Goal: Task Accomplishment & Management: Manage account settings

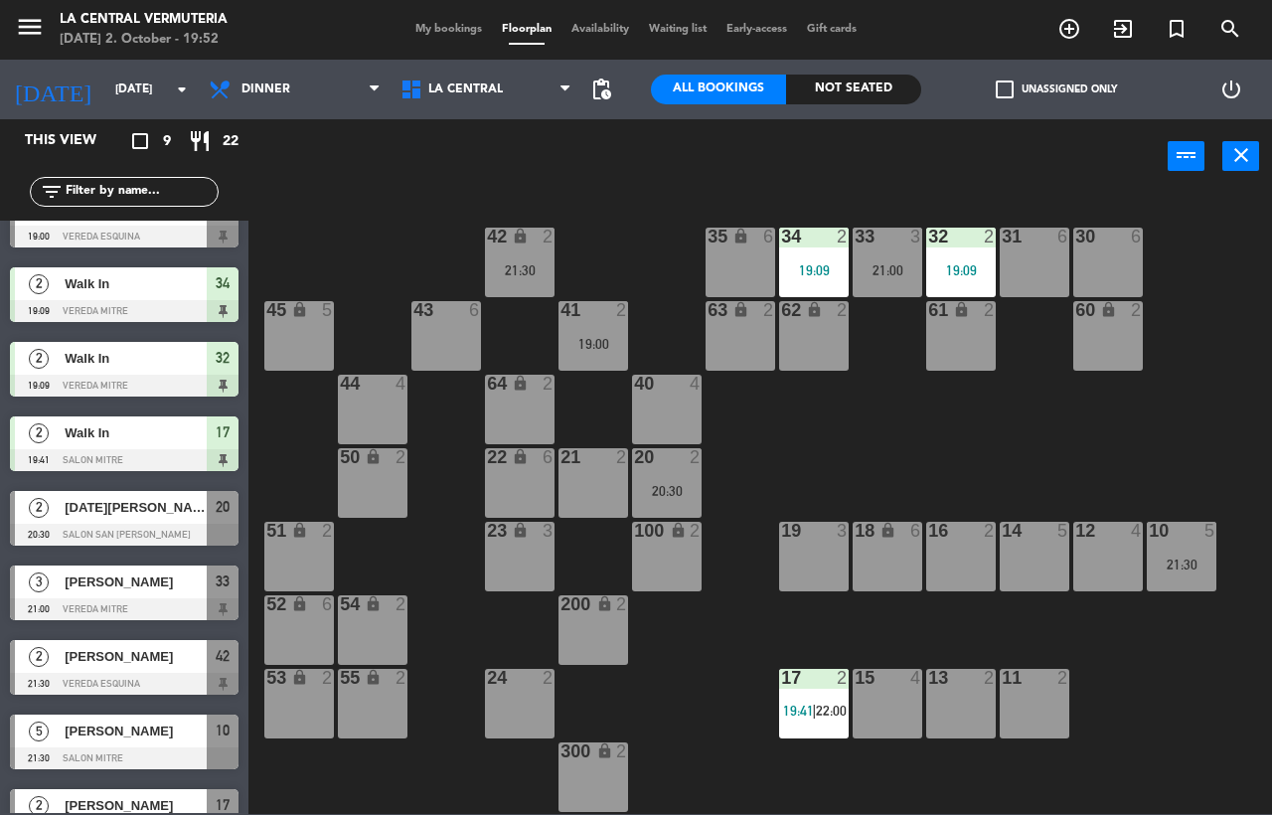
scroll to position [79, 0]
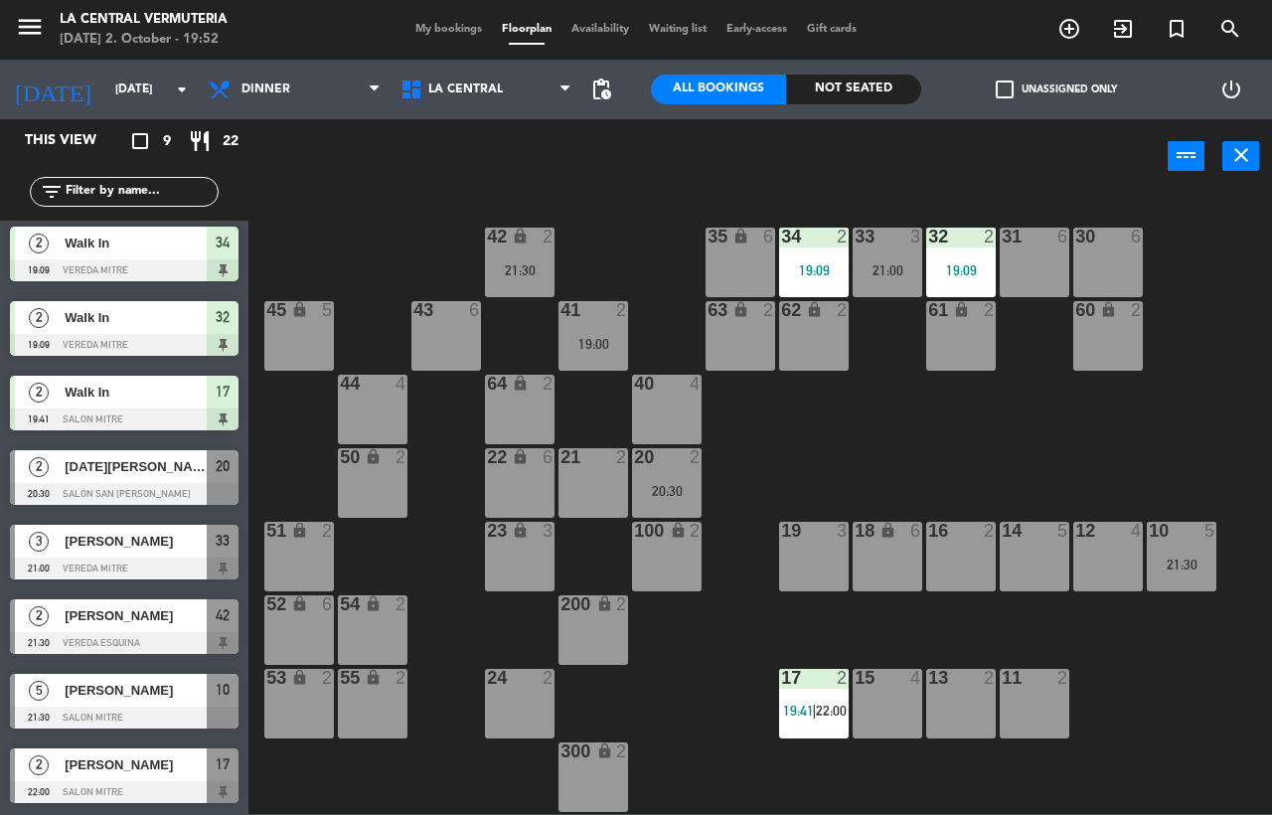
click at [433, 19] on div "menu La Central Vermuteria [DATE] 2. October - 19:52 My bookings Floorplan Avai…" at bounding box center [636, 30] width 1272 height 60
click at [443, 31] on span "My bookings" at bounding box center [449, 29] width 86 height 11
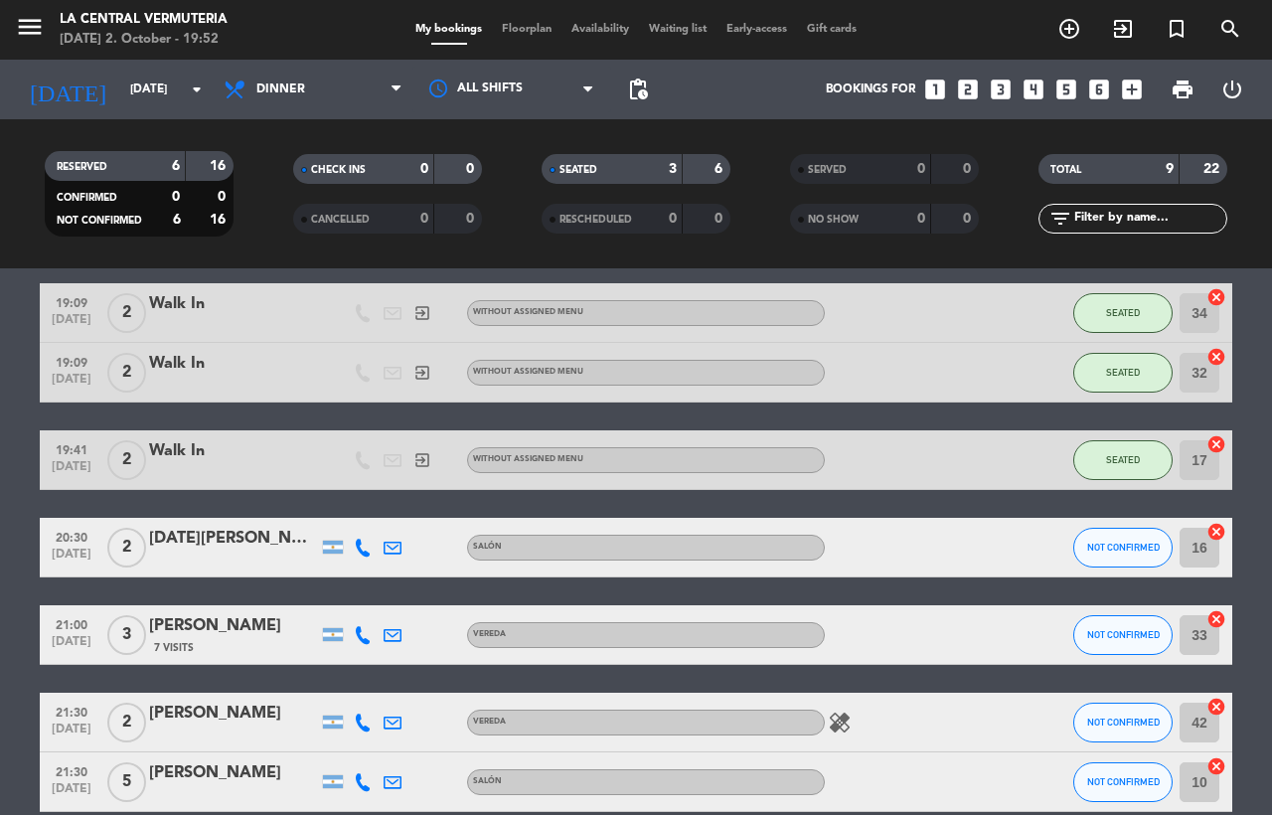
scroll to position [287, 0]
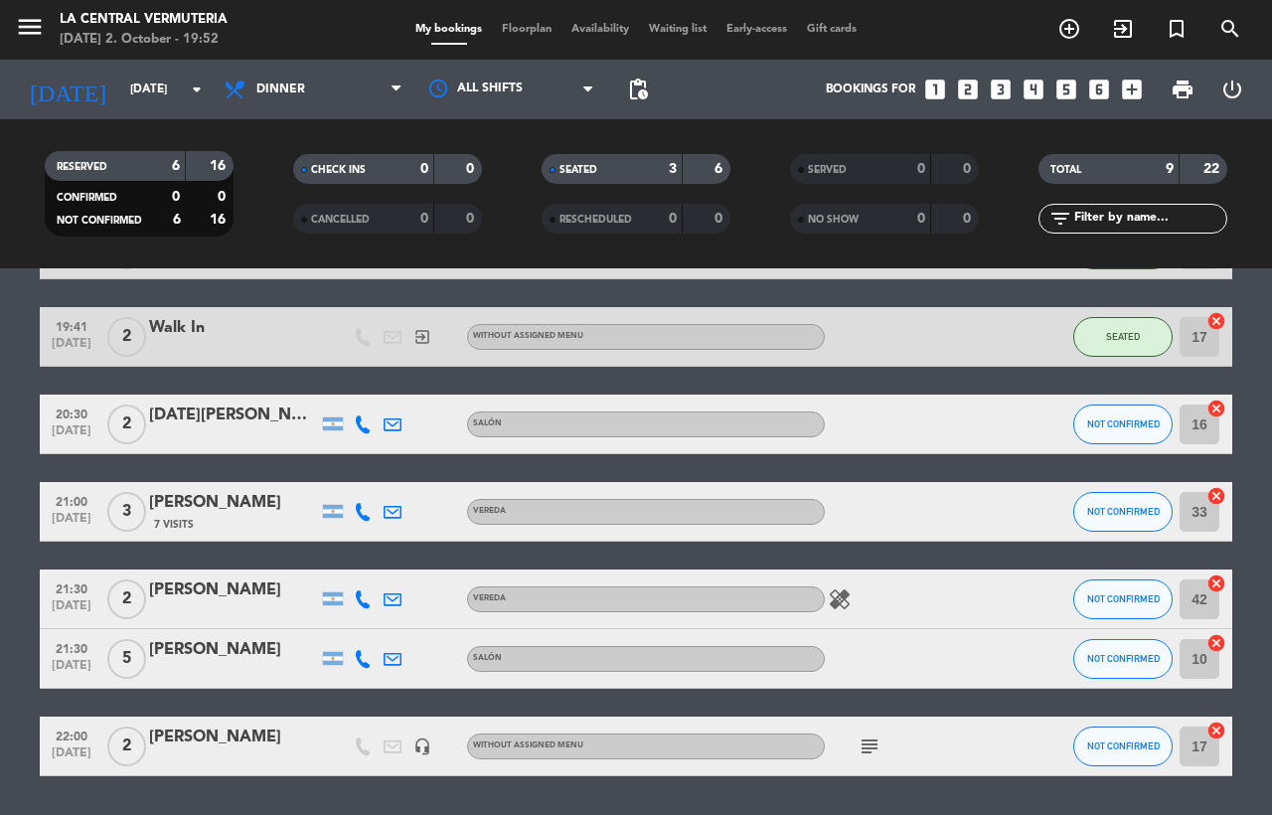
click at [839, 595] on icon "healing" at bounding box center [840, 599] width 24 height 24
click at [864, 735] on icon "subject" at bounding box center [870, 747] width 24 height 24
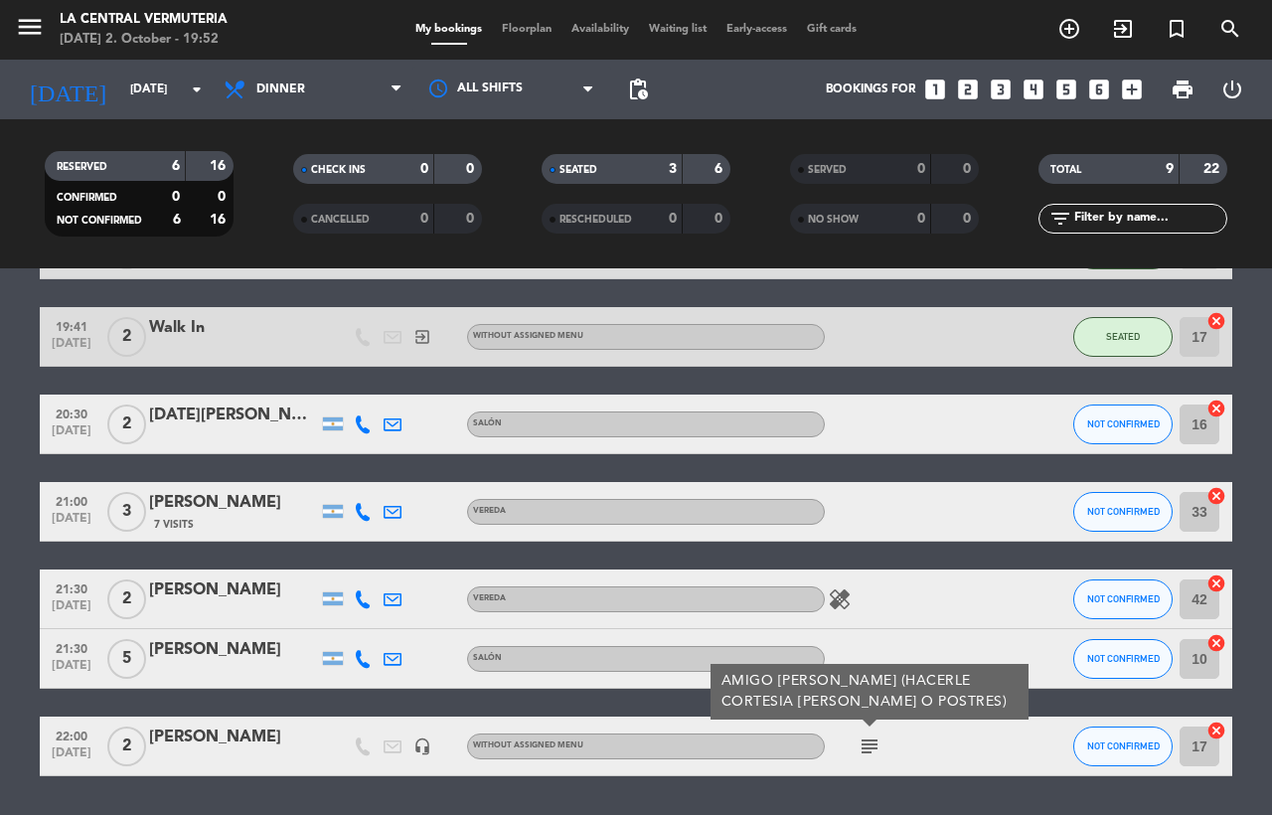
click at [515, 35] on span "Floorplan" at bounding box center [527, 29] width 70 height 11
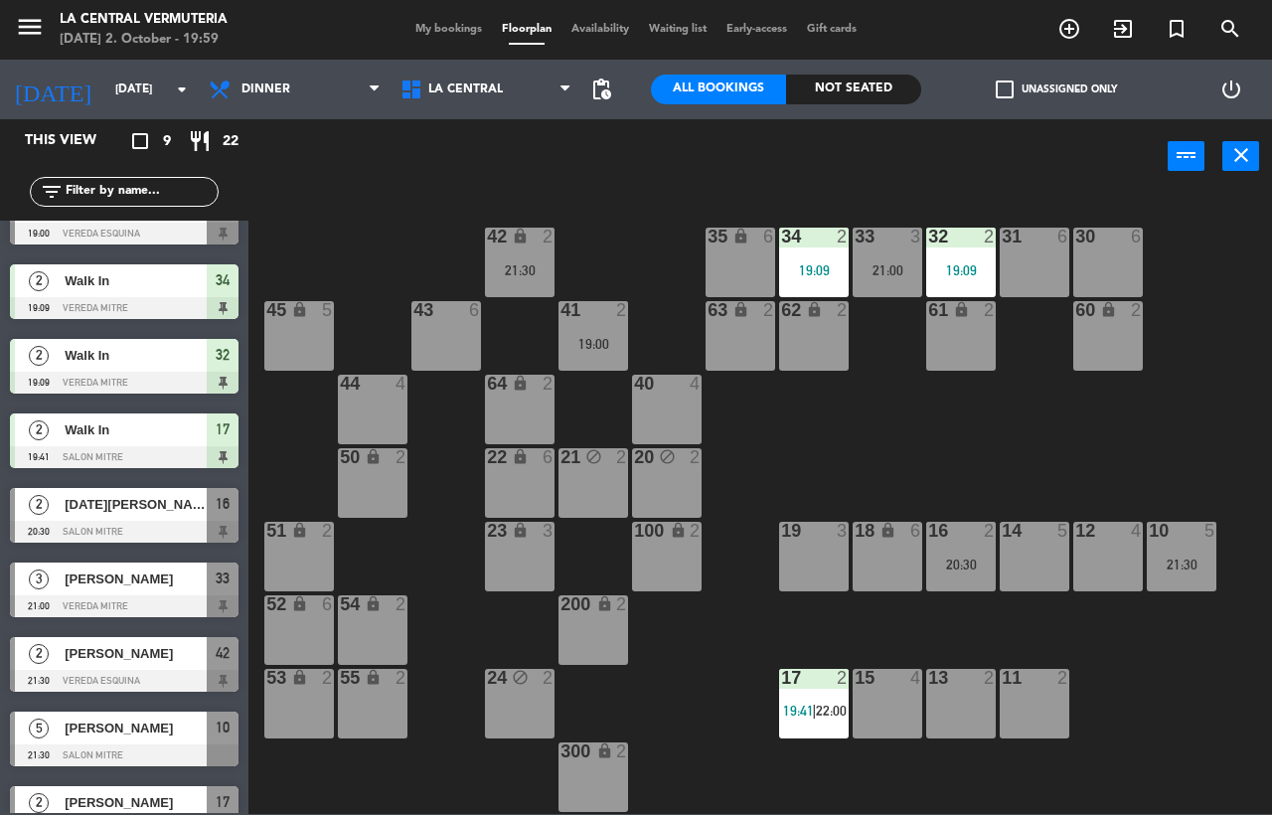
scroll to position [79, 0]
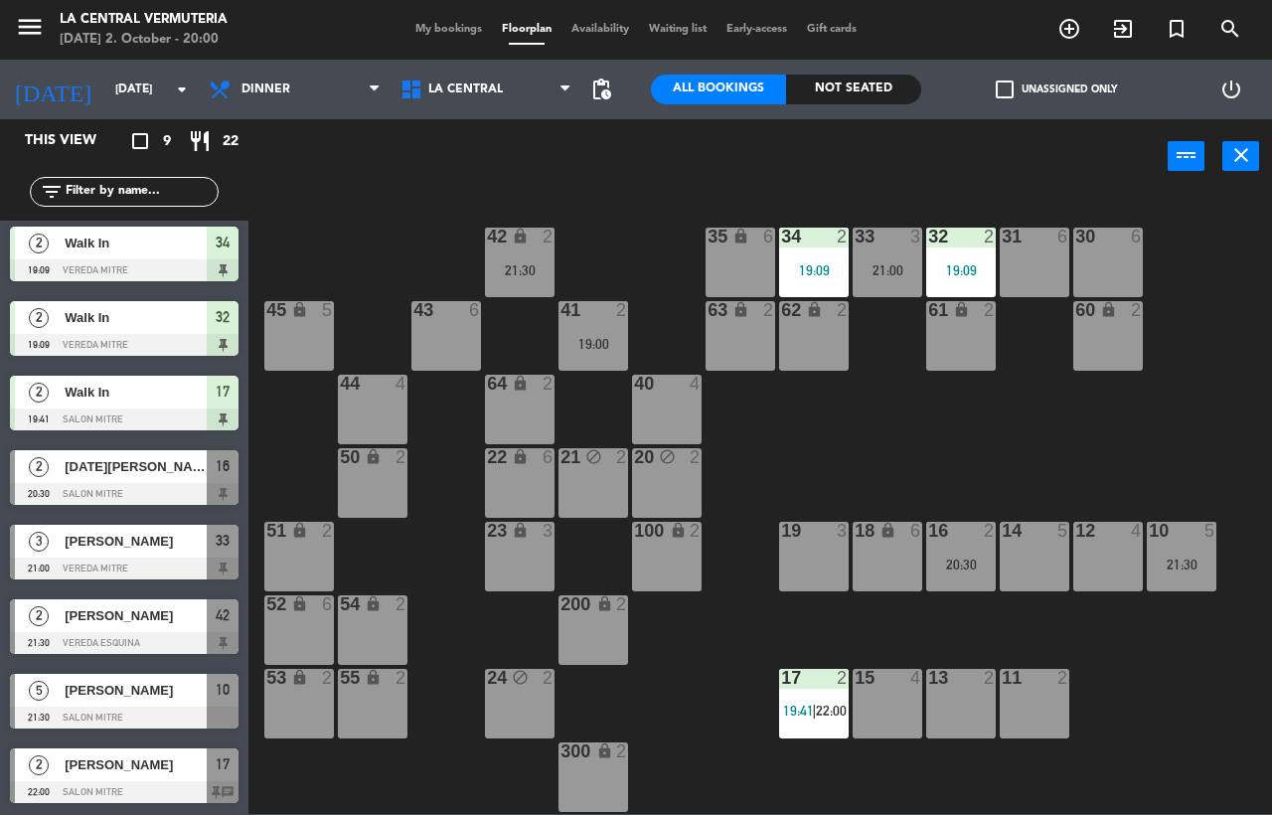
click at [753, 341] on div "63 lock 2" at bounding box center [741, 336] width 70 height 70
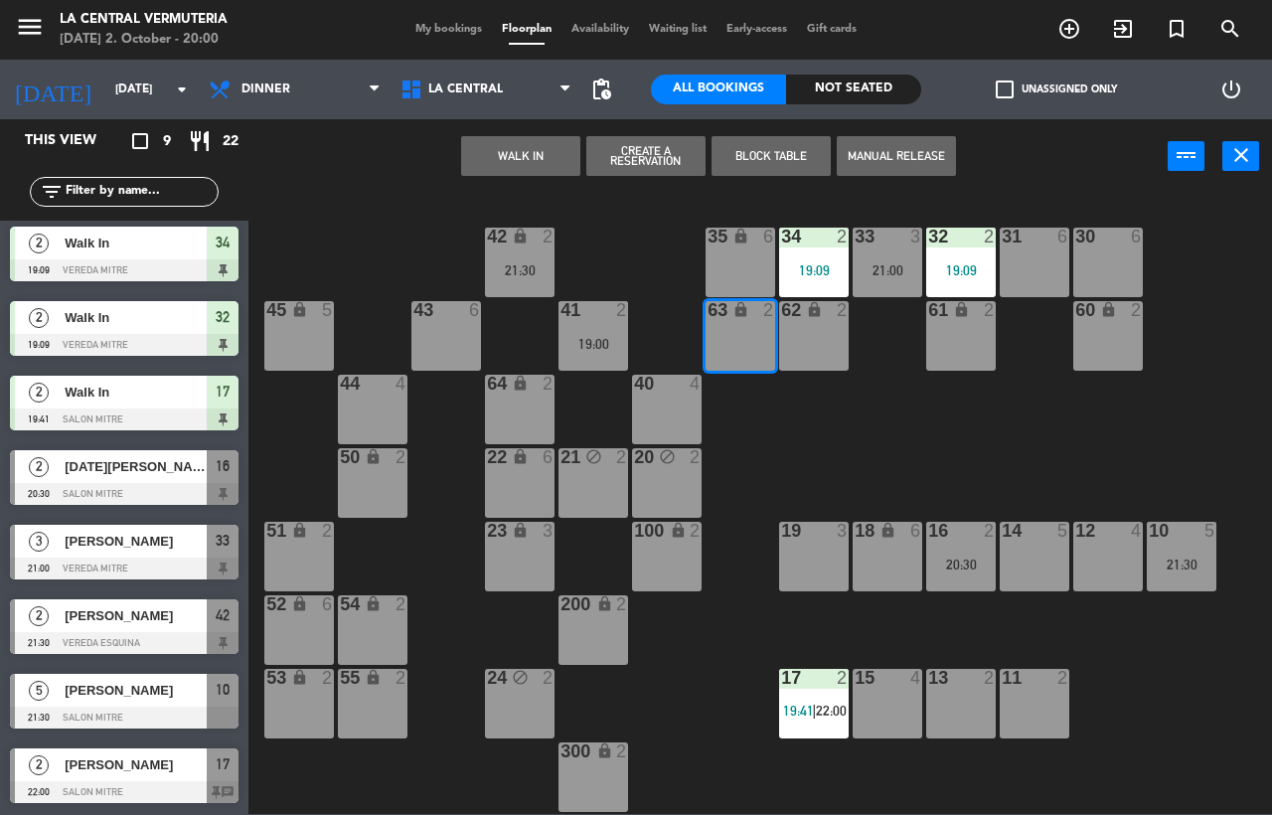
click at [548, 152] on button "WALK IN" at bounding box center [520, 156] width 119 height 40
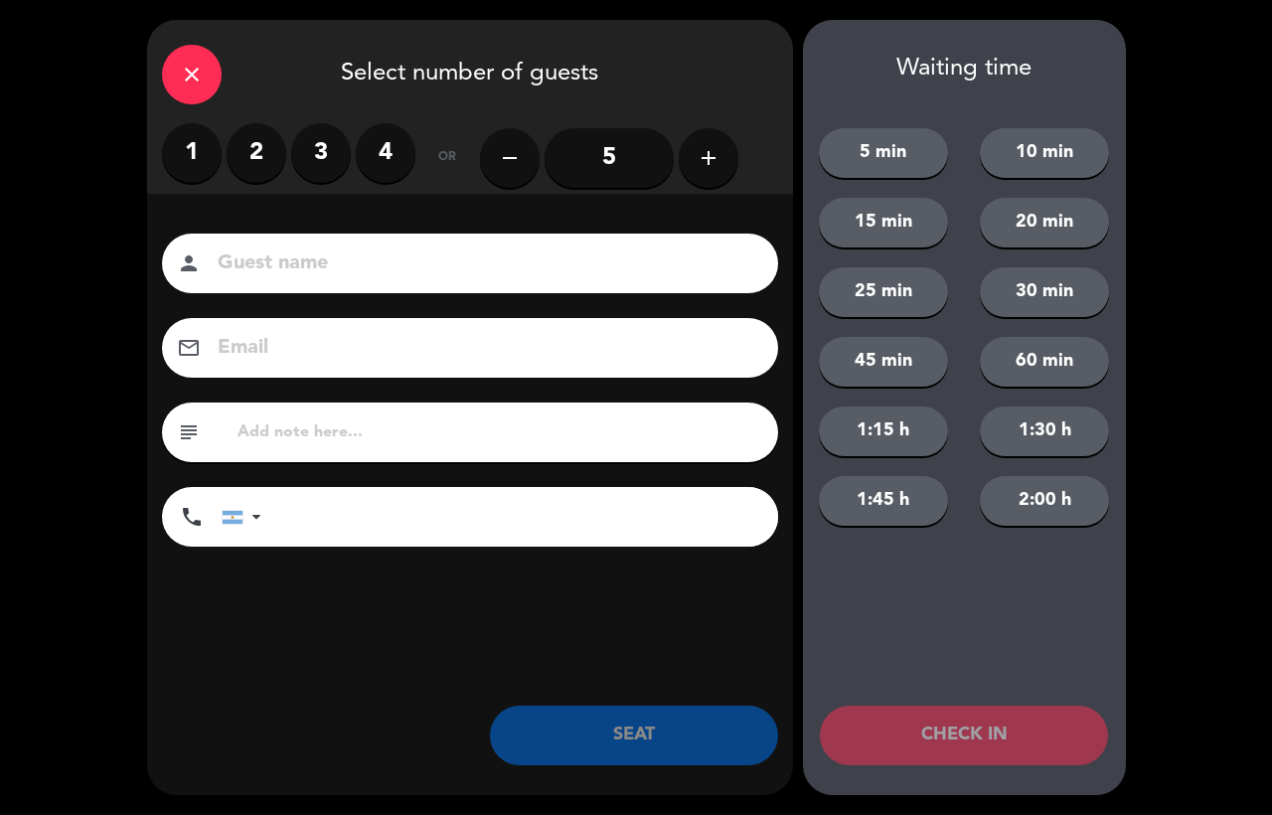
click at [282, 170] on div "1 2 3 4" at bounding box center [288, 153] width 253 height 60
click at [252, 159] on label "2" at bounding box center [257, 153] width 60 height 60
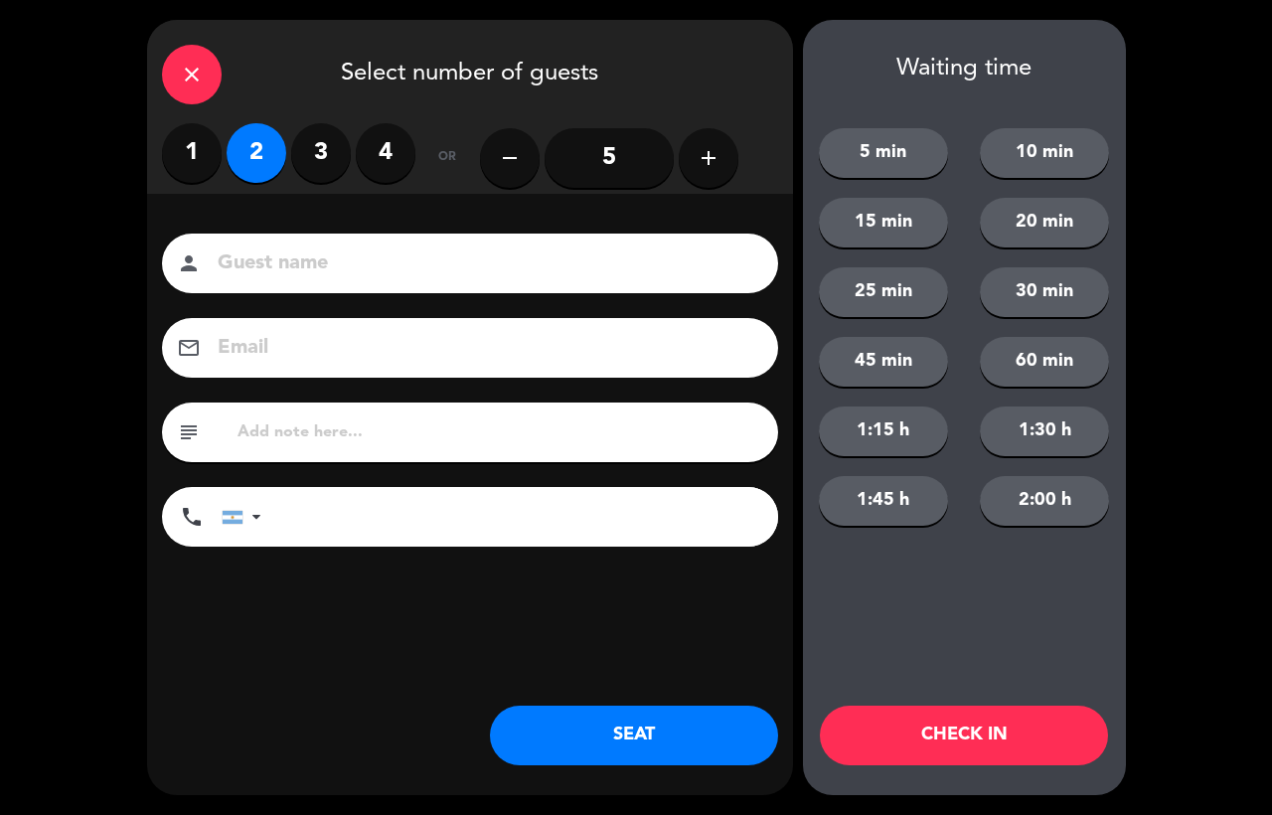
drag, startPoint x: 610, startPoint y: 749, endPoint x: 301, endPoint y: 149, distance: 675.3
click at [611, 749] on button "SEAT" at bounding box center [634, 736] width 288 height 60
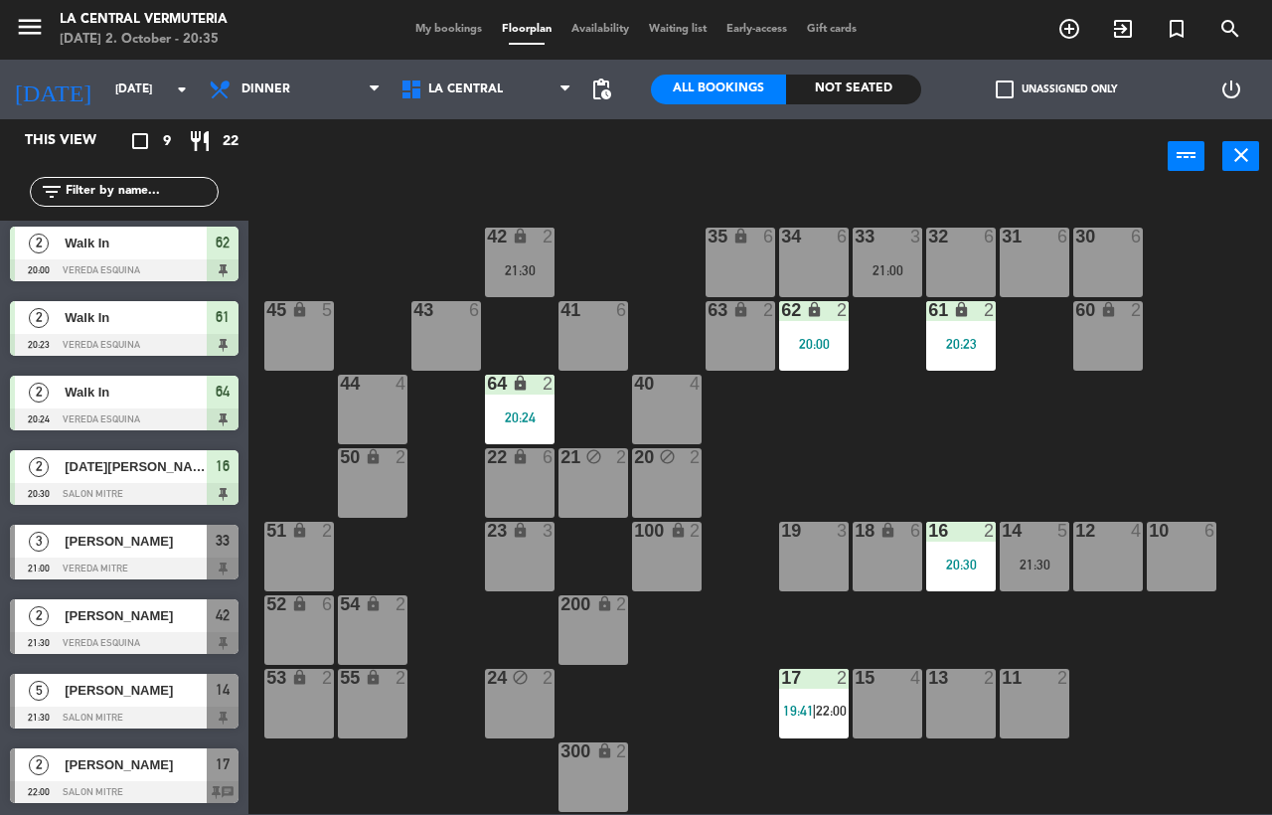
click at [188, 571] on div at bounding box center [124, 569] width 229 height 22
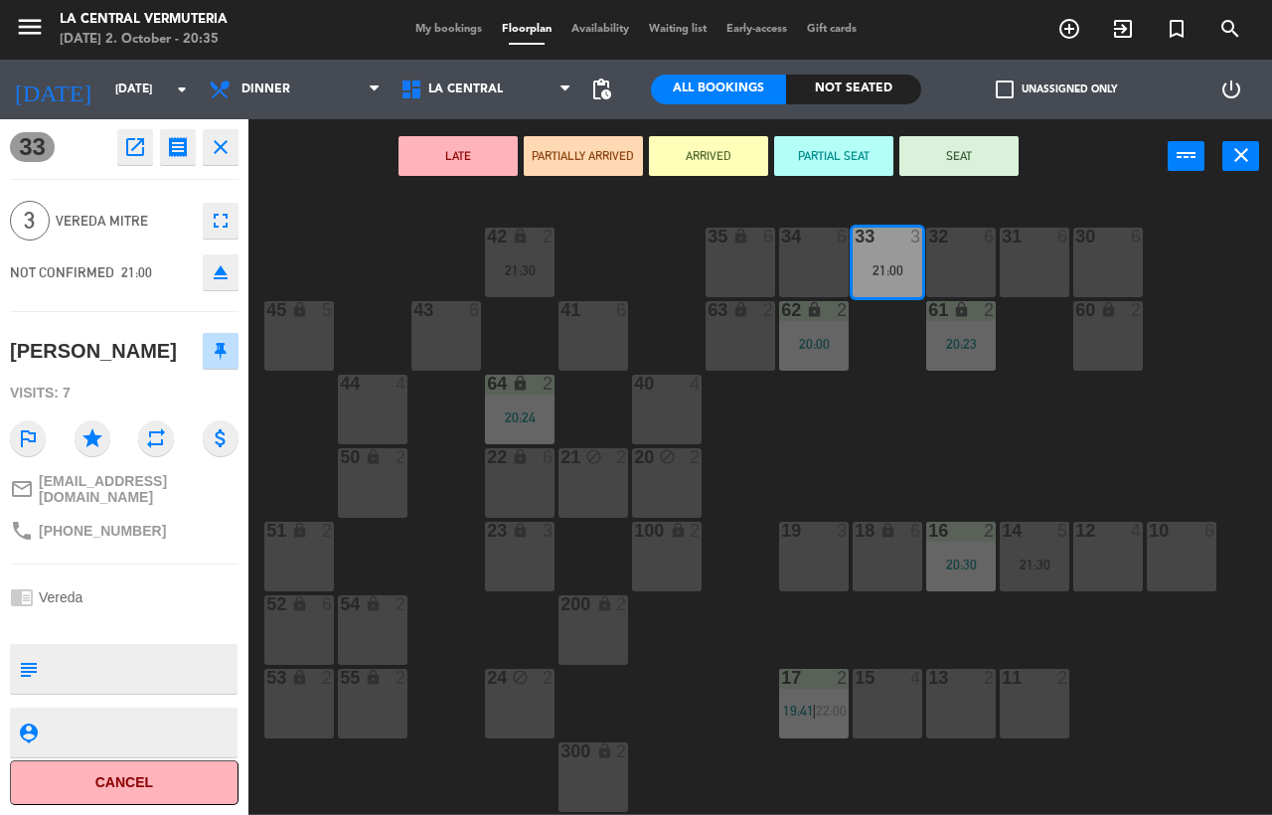
click at [223, 157] on icon "close" at bounding box center [221, 147] width 24 height 24
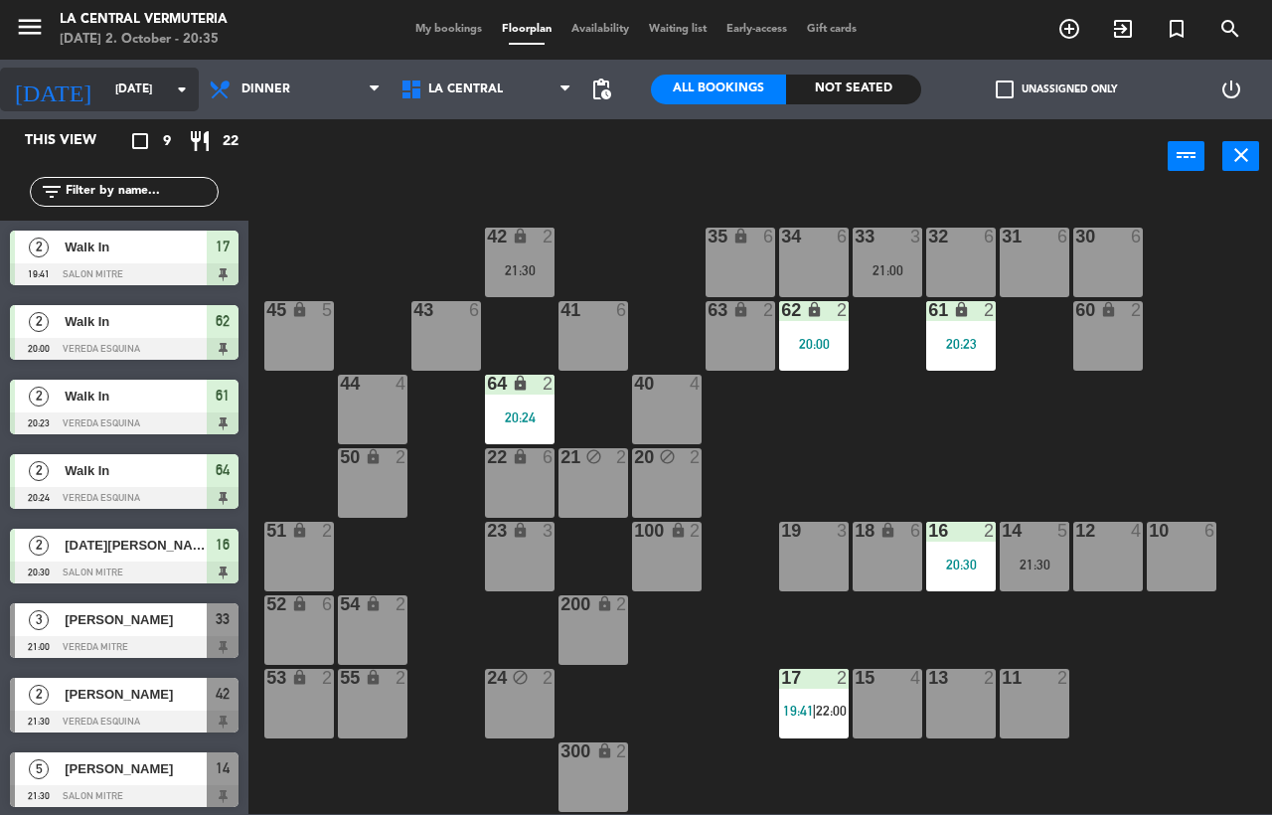
click at [105, 76] on input "[DATE]" at bounding box center [184, 90] width 158 height 34
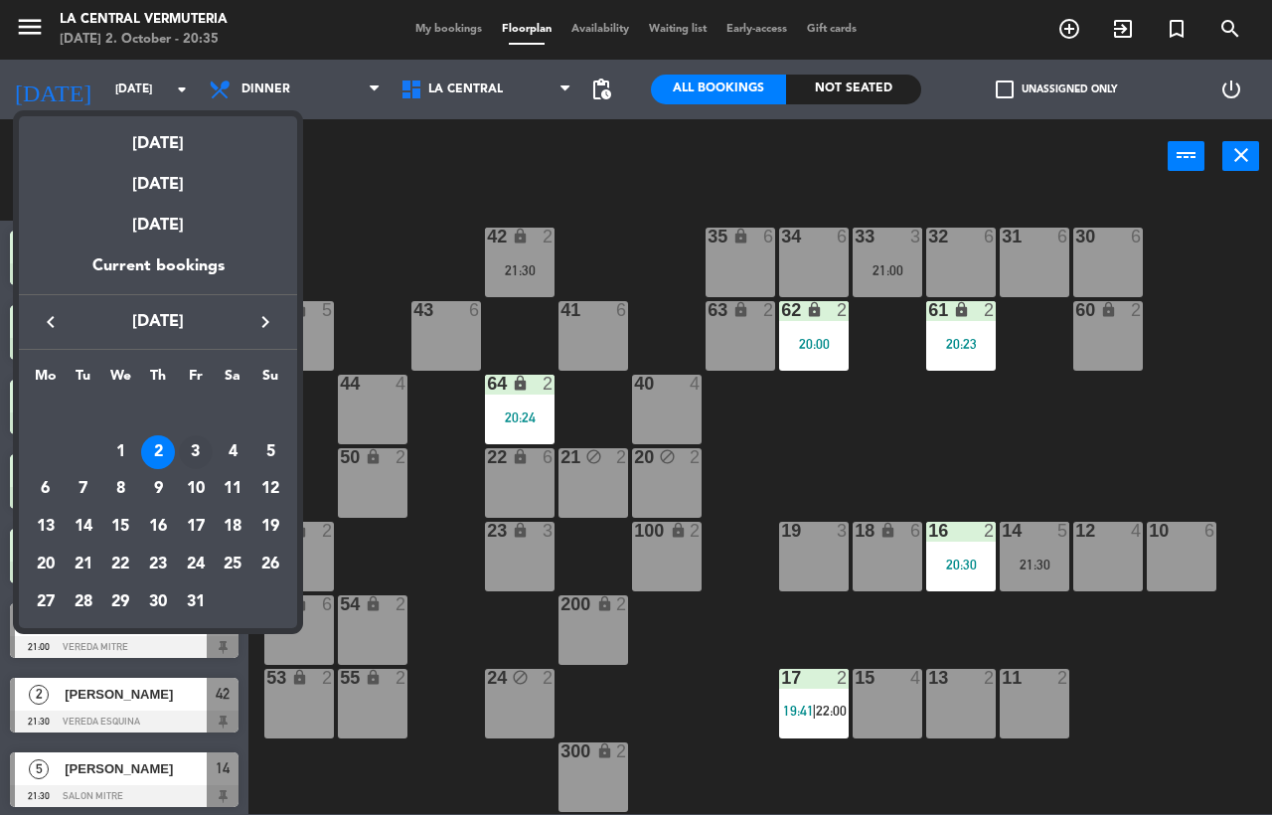
click at [205, 457] on div "3" at bounding box center [196, 452] width 34 height 34
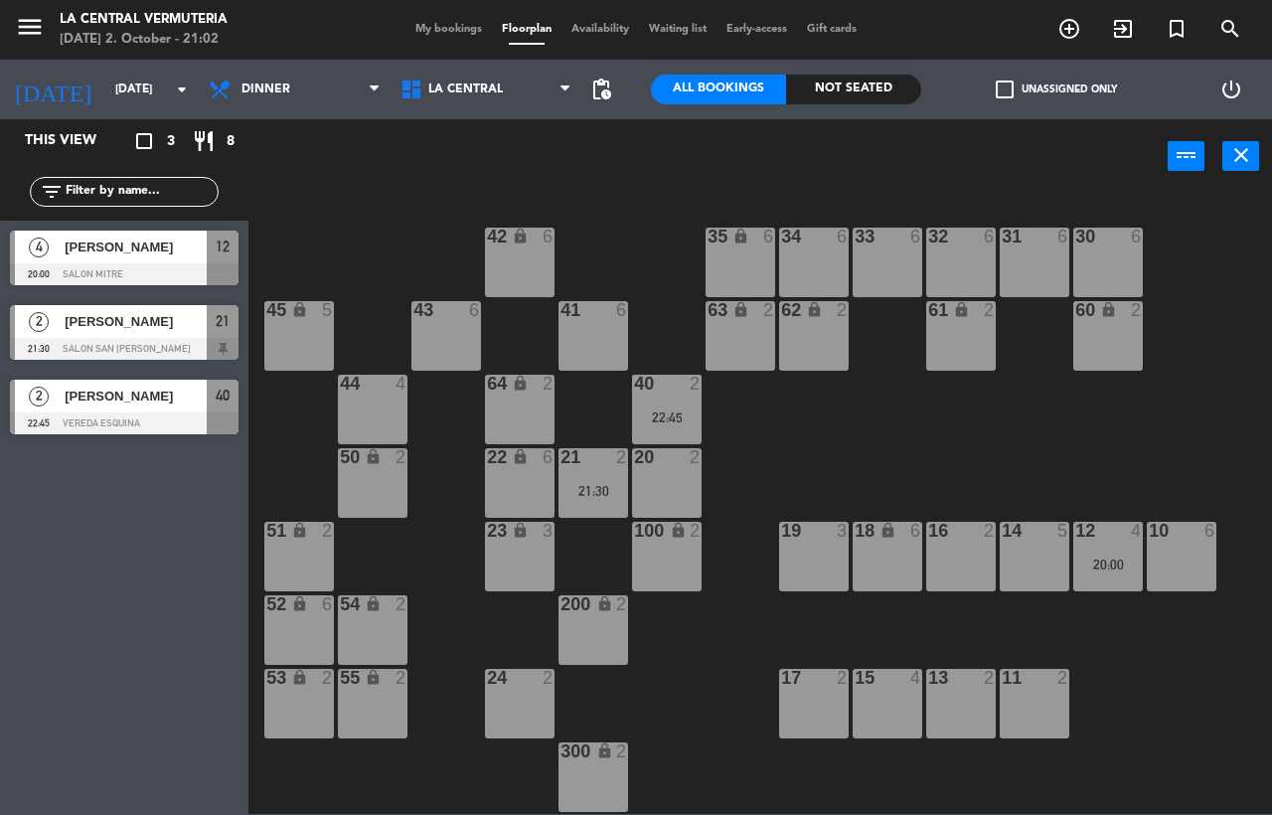
click at [202, 336] on div "[PERSON_NAME]" at bounding box center [135, 321] width 144 height 33
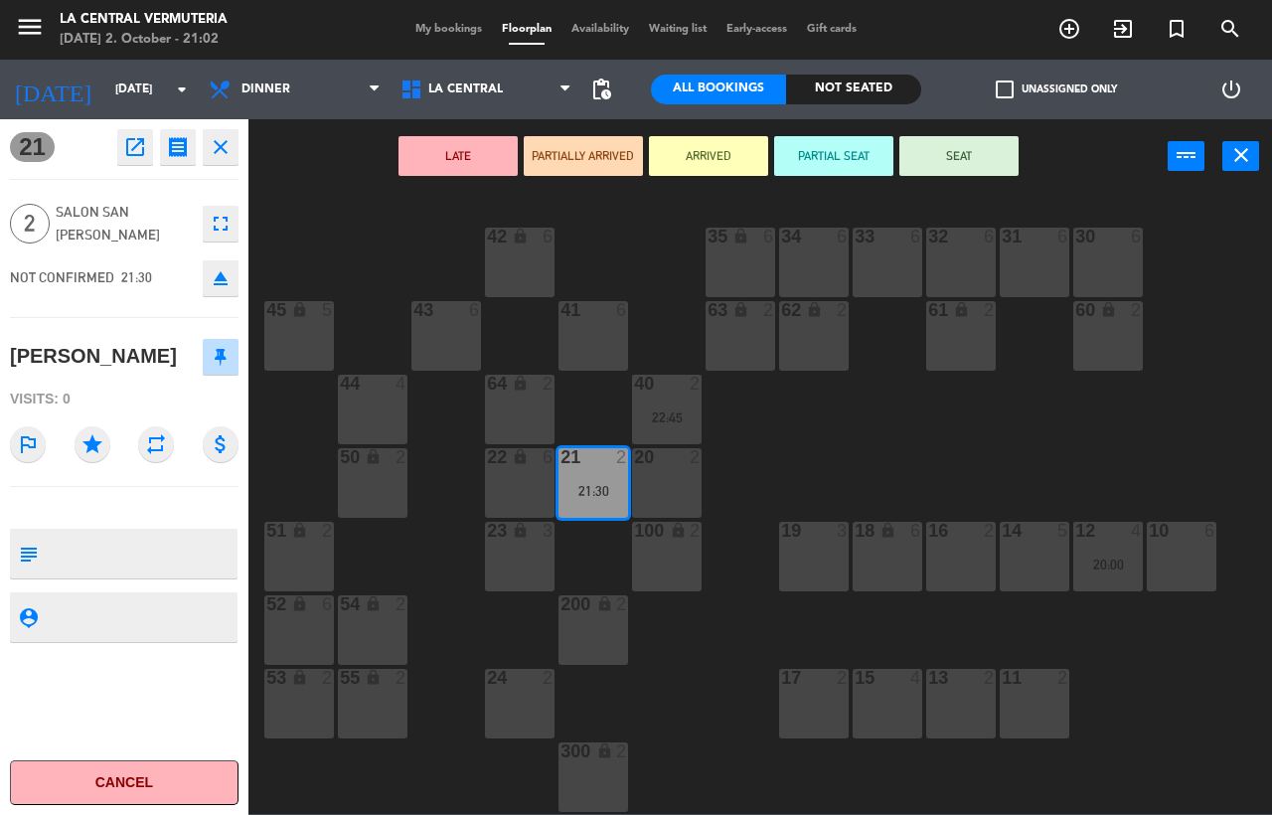
click at [227, 165] on div "21 open_in_new receipt 9:30 PM [DATE] 2 people [PERSON_NAME] Table 21 close 2 S…" at bounding box center [124, 467] width 249 height 696
click at [218, 133] on button "close" at bounding box center [221, 147] width 36 height 36
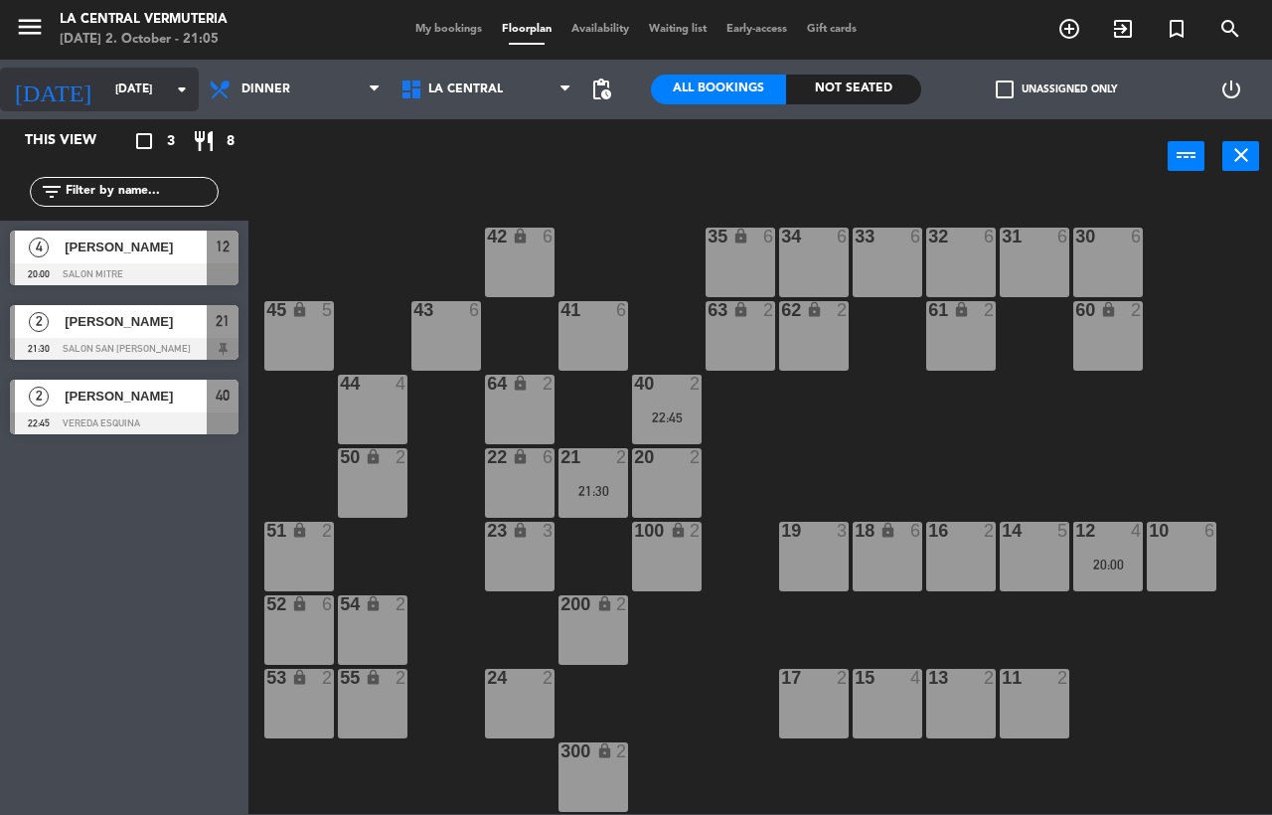
click at [16, 93] on icon "[DATE]" at bounding box center [52, 90] width 105 height 44
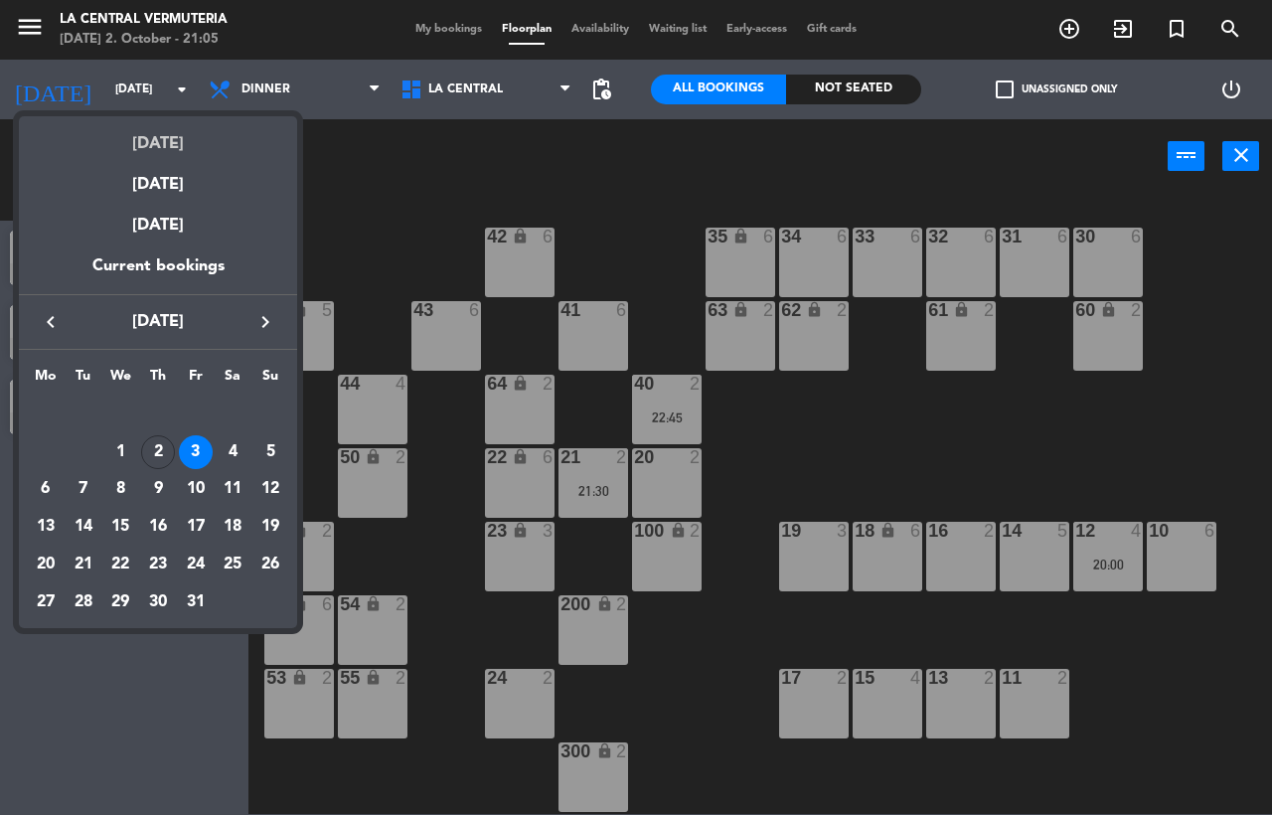
click at [137, 150] on div "[DATE]" at bounding box center [158, 136] width 278 height 41
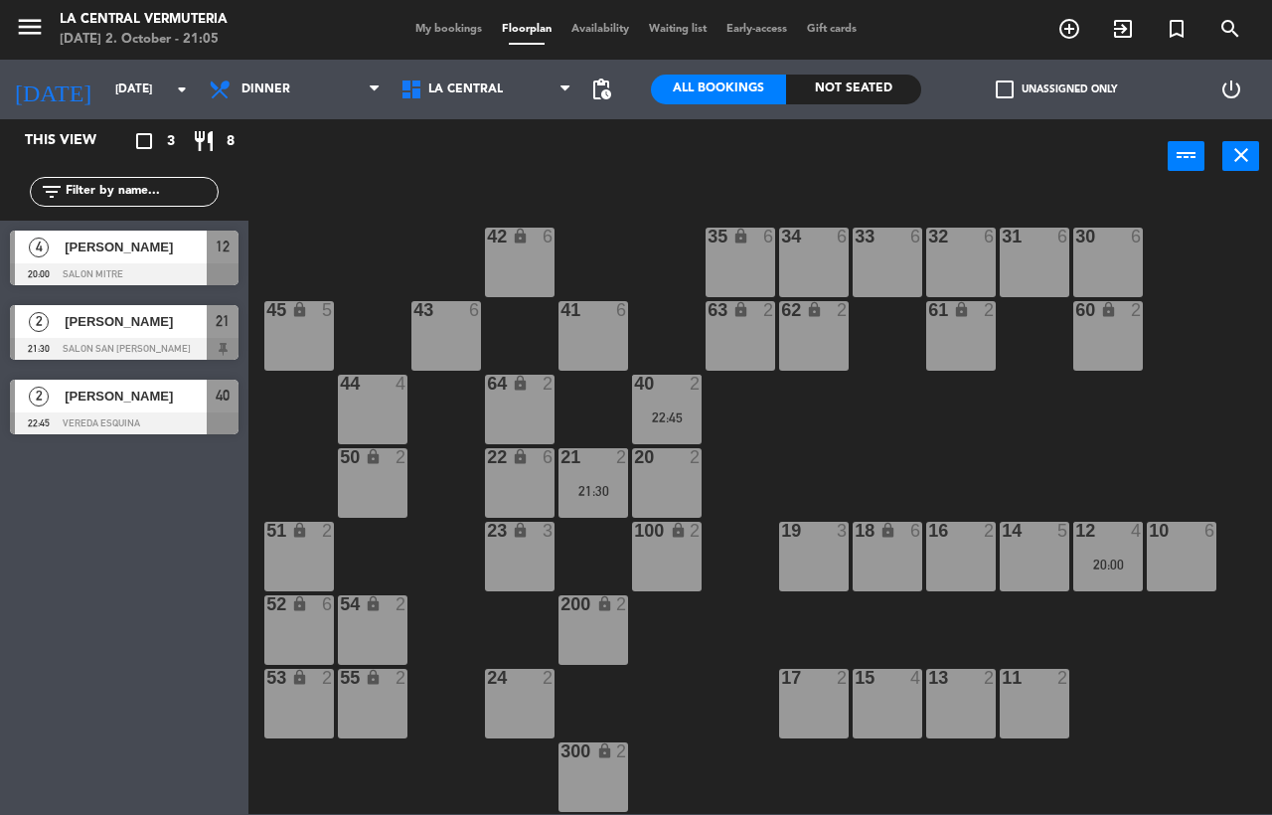
type input "[DATE]"
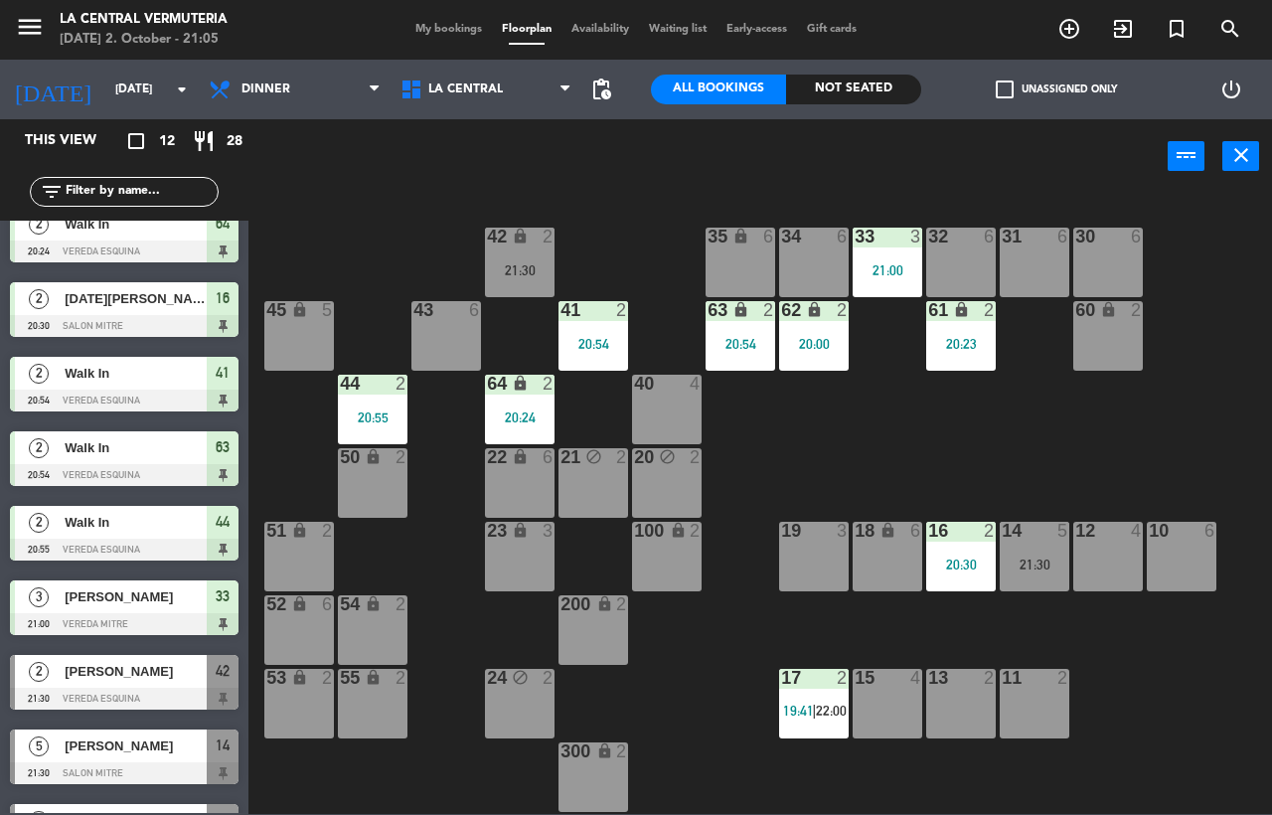
scroll to position [287, 0]
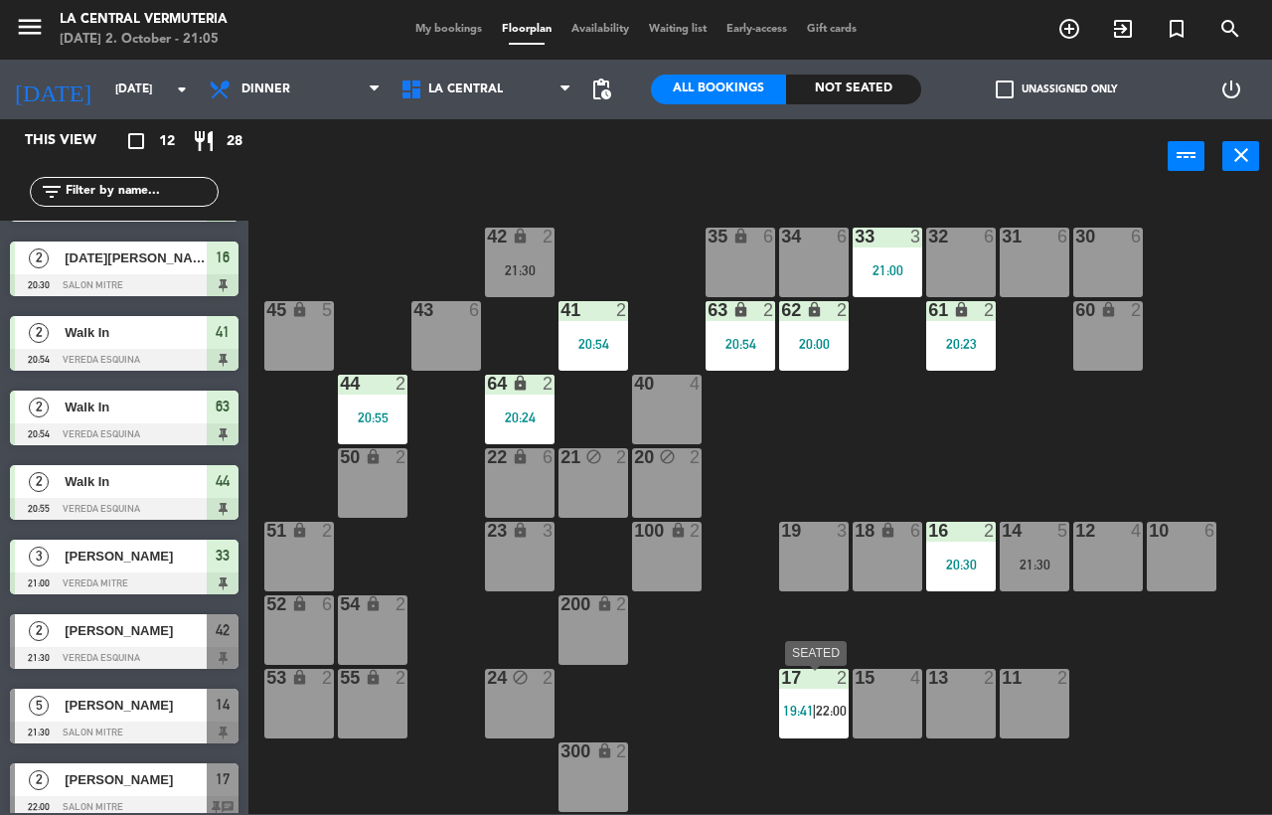
click at [828, 701] on div "17 2 19:41 | 22:00" at bounding box center [814, 704] width 70 height 70
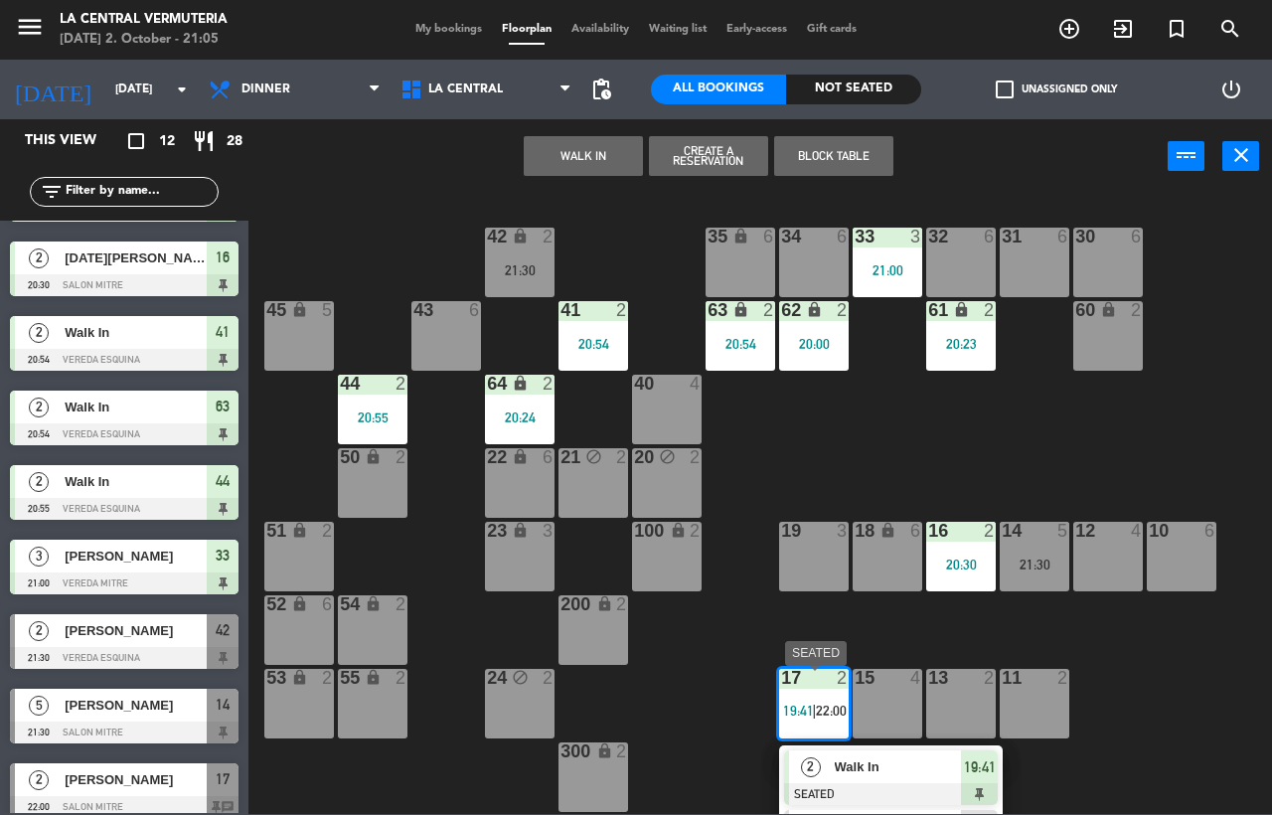
click at [947, 798] on div at bounding box center [891, 794] width 214 height 22
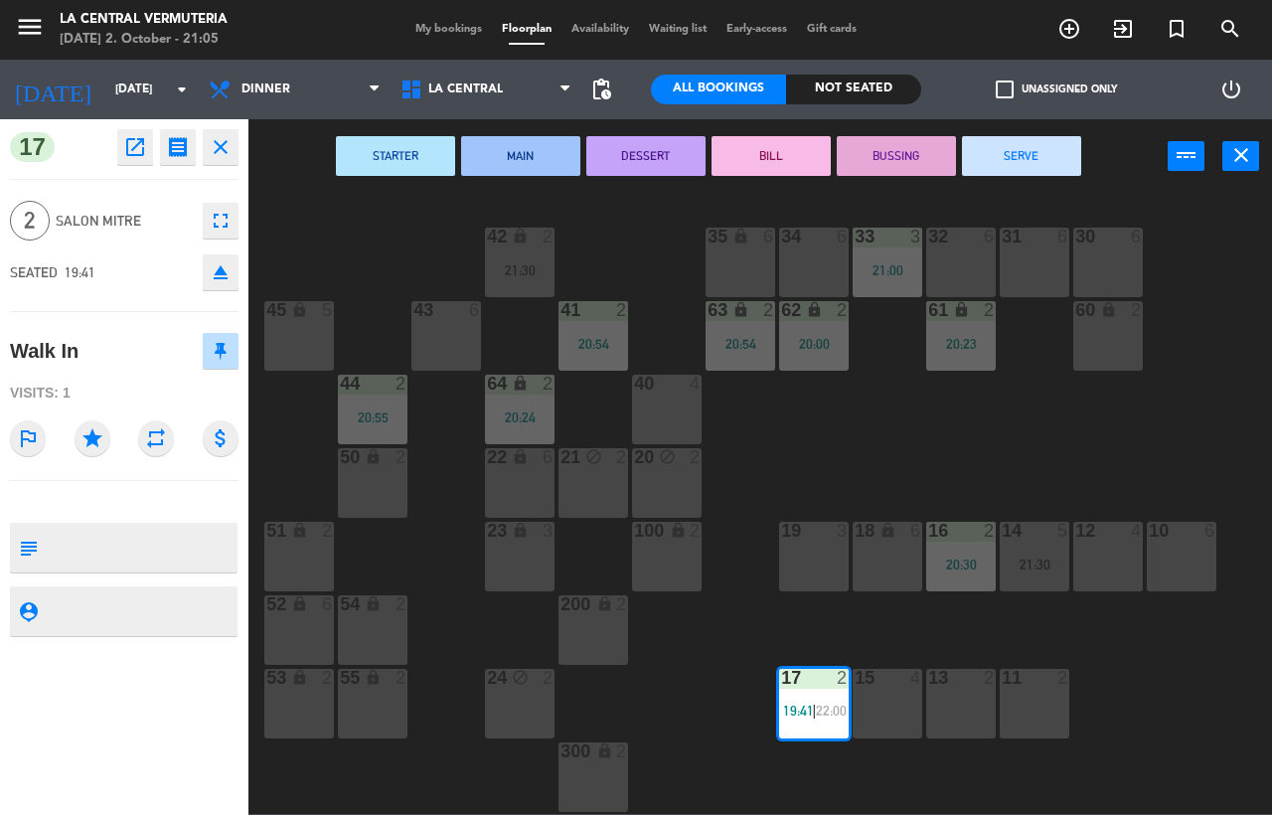
click at [1025, 160] on button "SERVE" at bounding box center [1021, 156] width 119 height 40
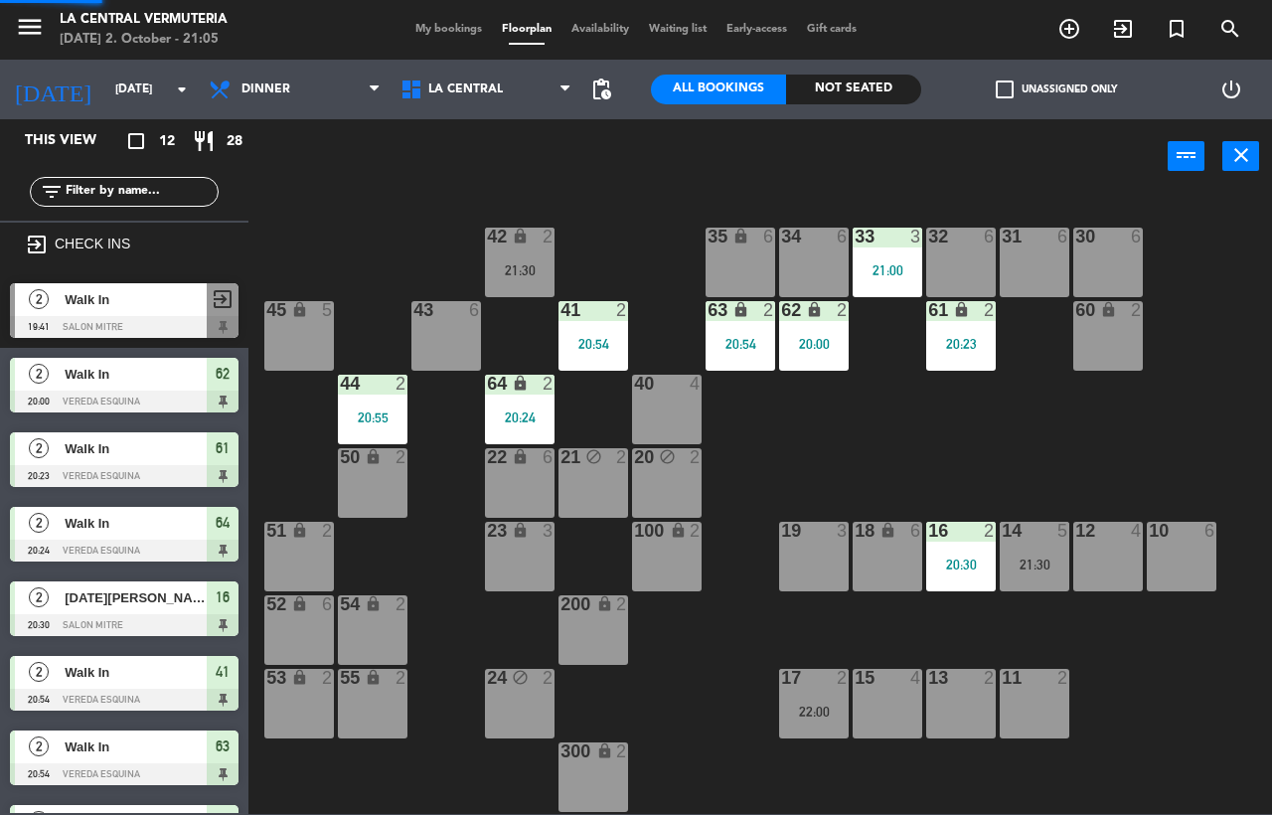
click at [813, 721] on div "17 2 22:00" at bounding box center [814, 704] width 70 height 70
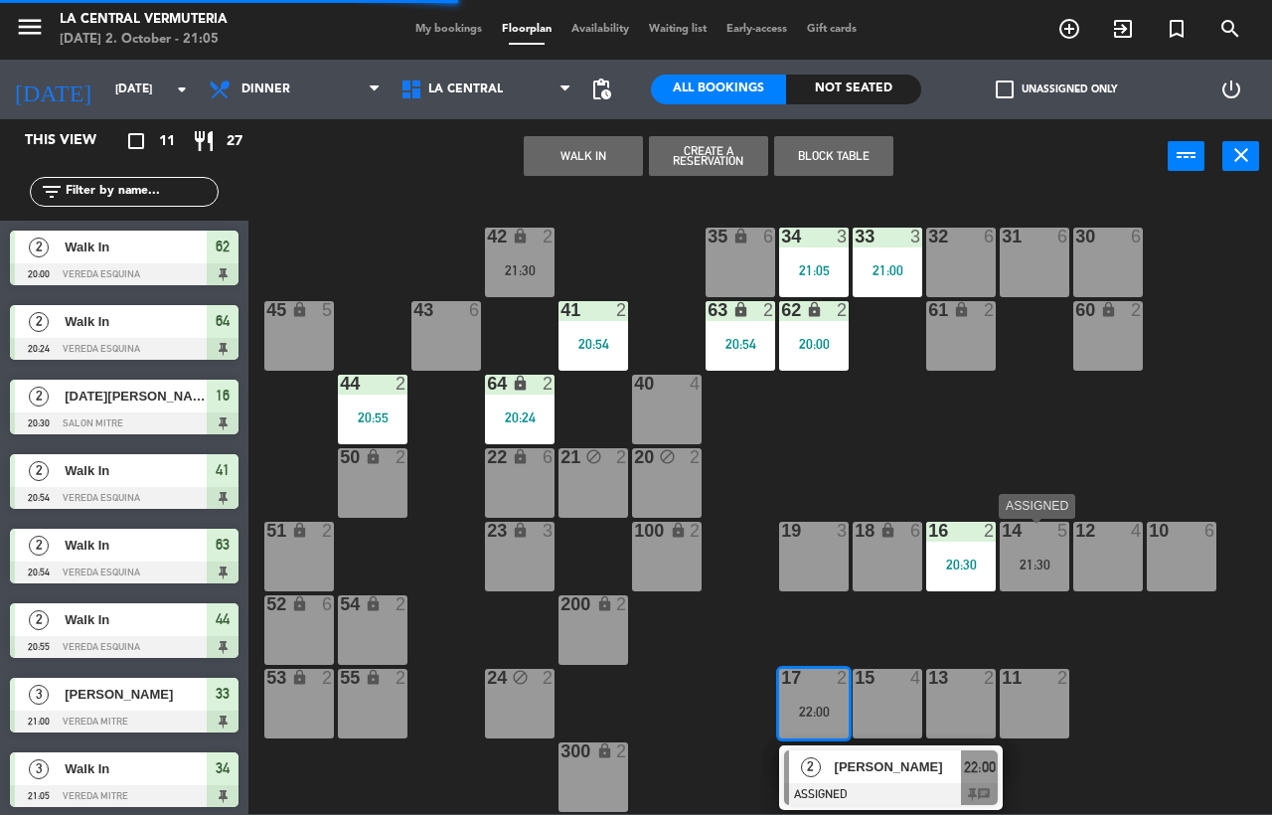
click at [983, 575] on div "16 2 20:30" at bounding box center [961, 557] width 70 height 70
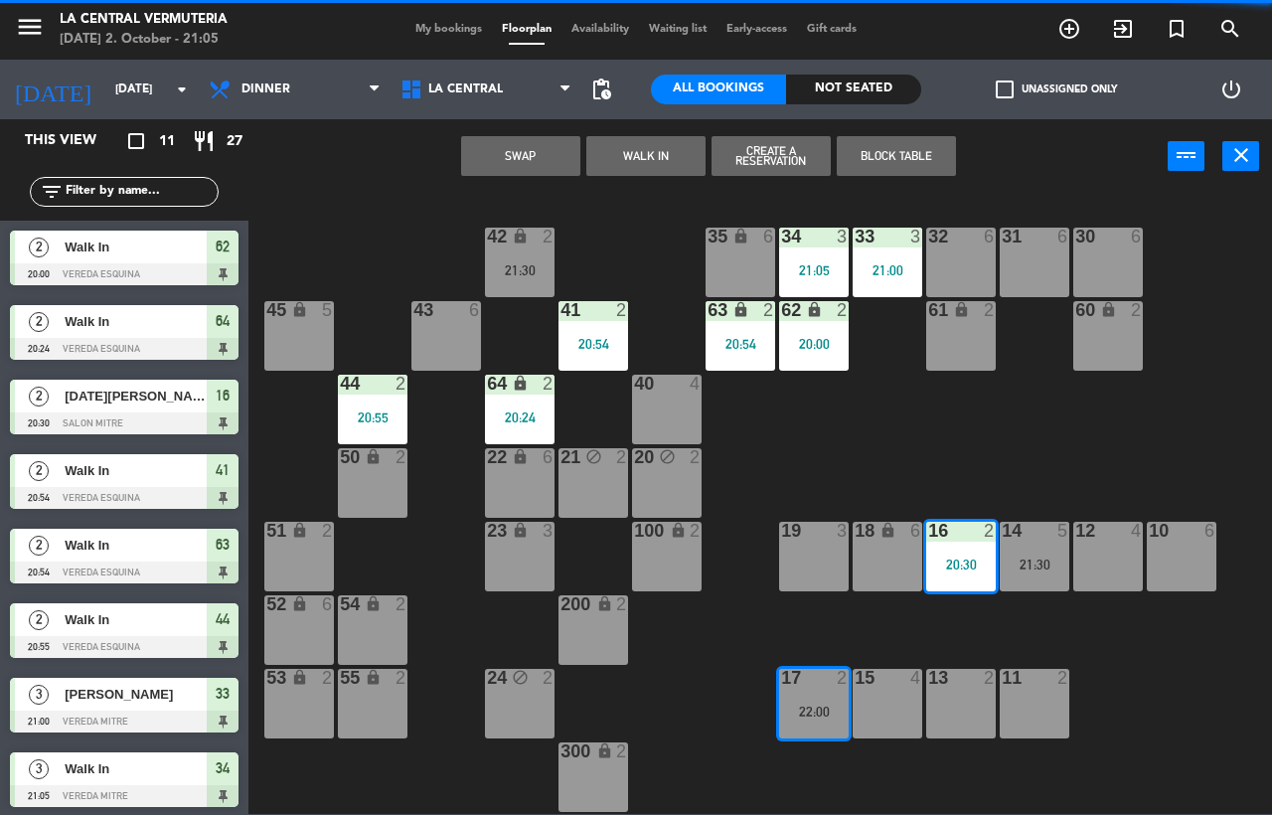
click at [538, 152] on button "Swap" at bounding box center [520, 156] width 119 height 40
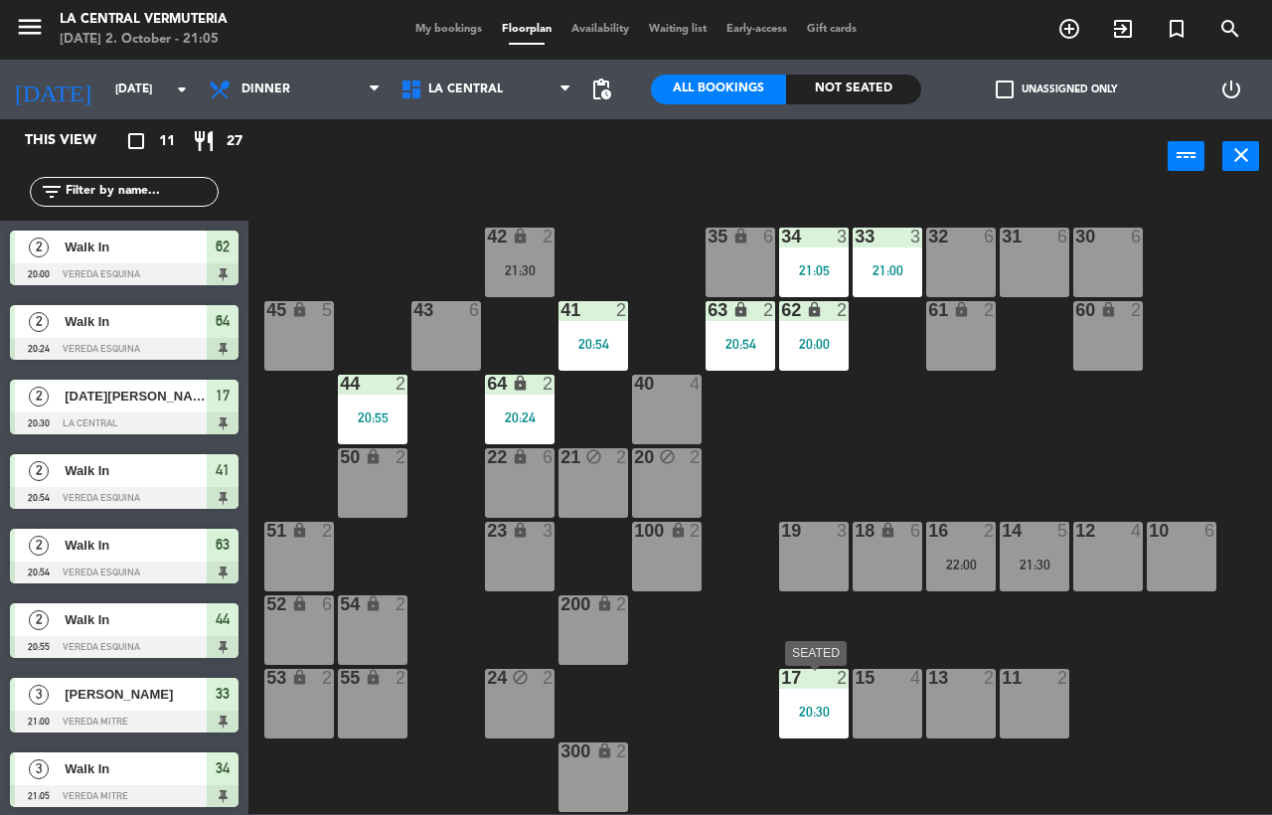
click at [816, 704] on div "17 2 20:30" at bounding box center [814, 704] width 70 height 70
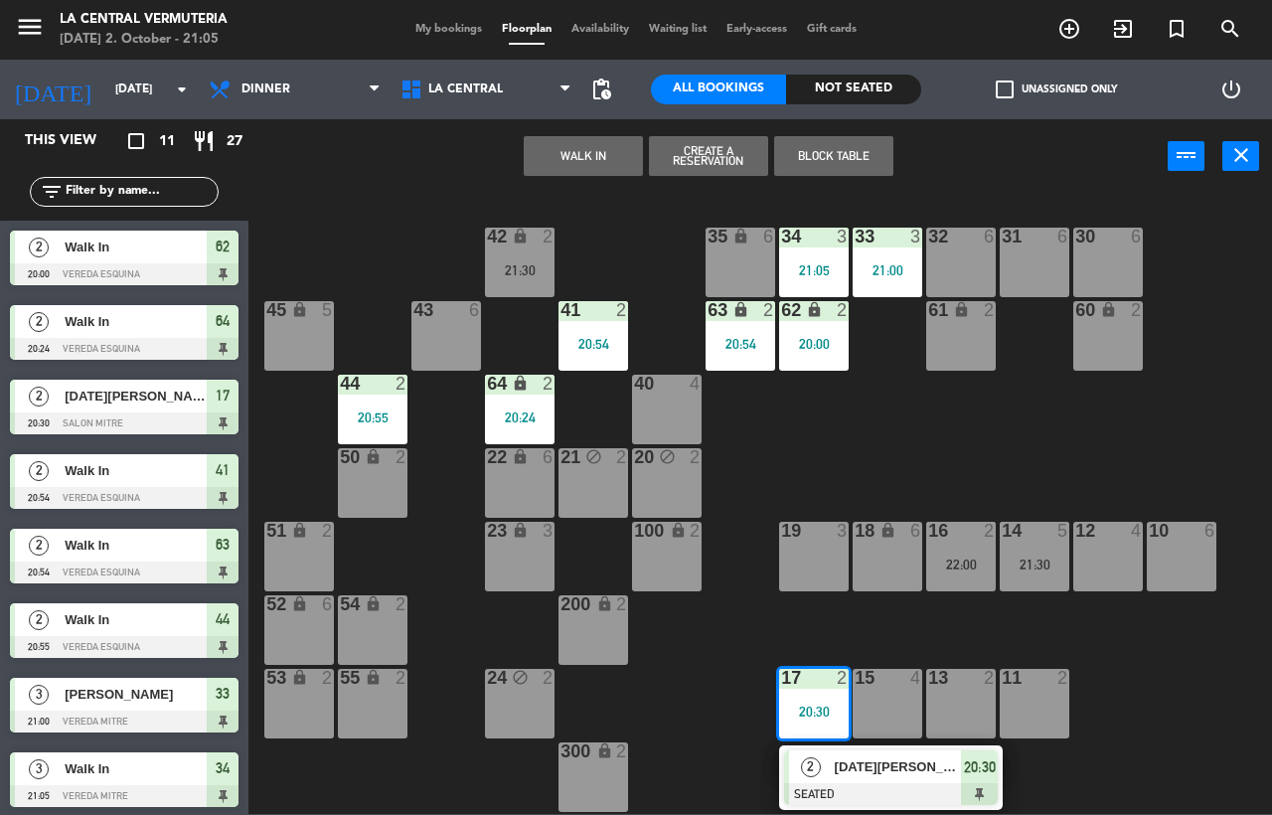
click at [980, 271] on div "32 6" at bounding box center [961, 263] width 70 height 70
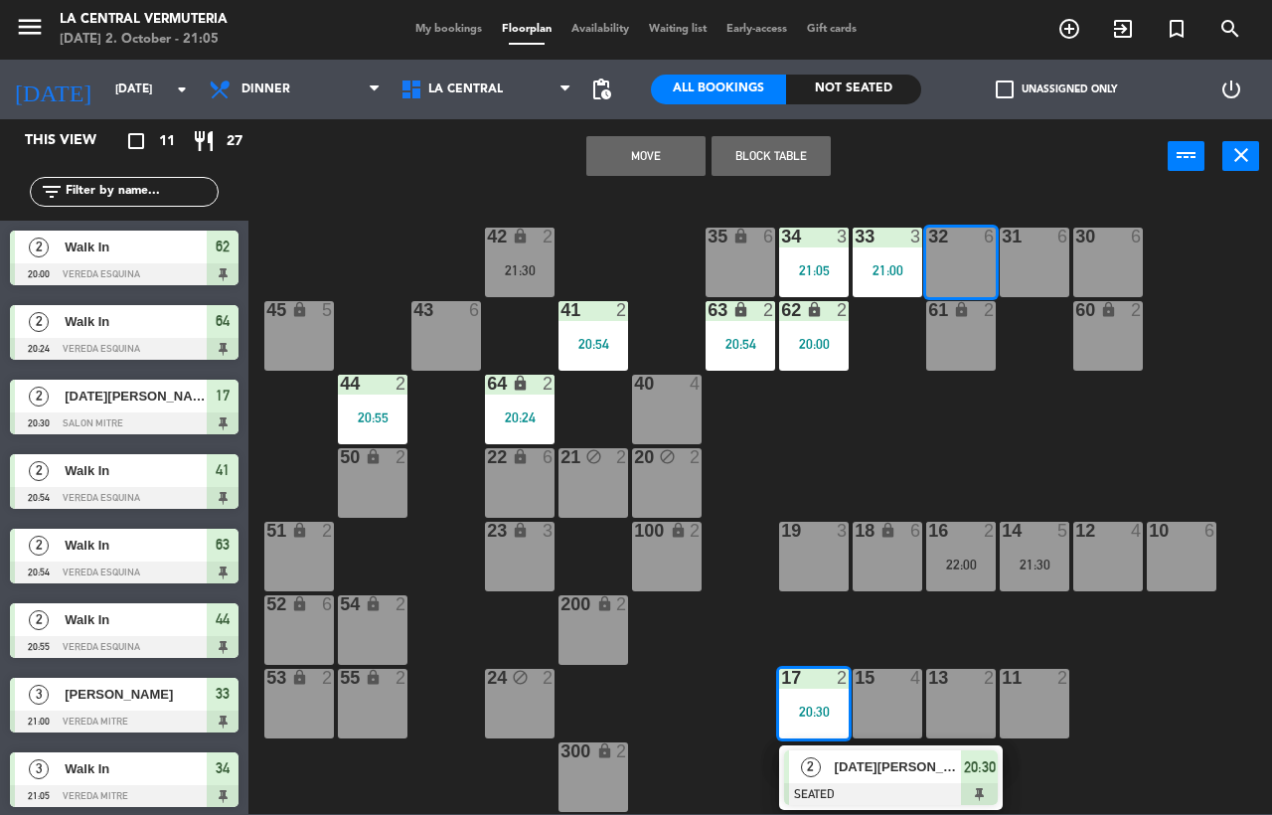
click at [747, 420] on div "42 lock 2 21:30 35 lock 6 34 3 21:05 33 3 21:00 32 6 31 6 30 6 43 6 41 2 20:54 …" at bounding box center [766, 503] width 1011 height 621
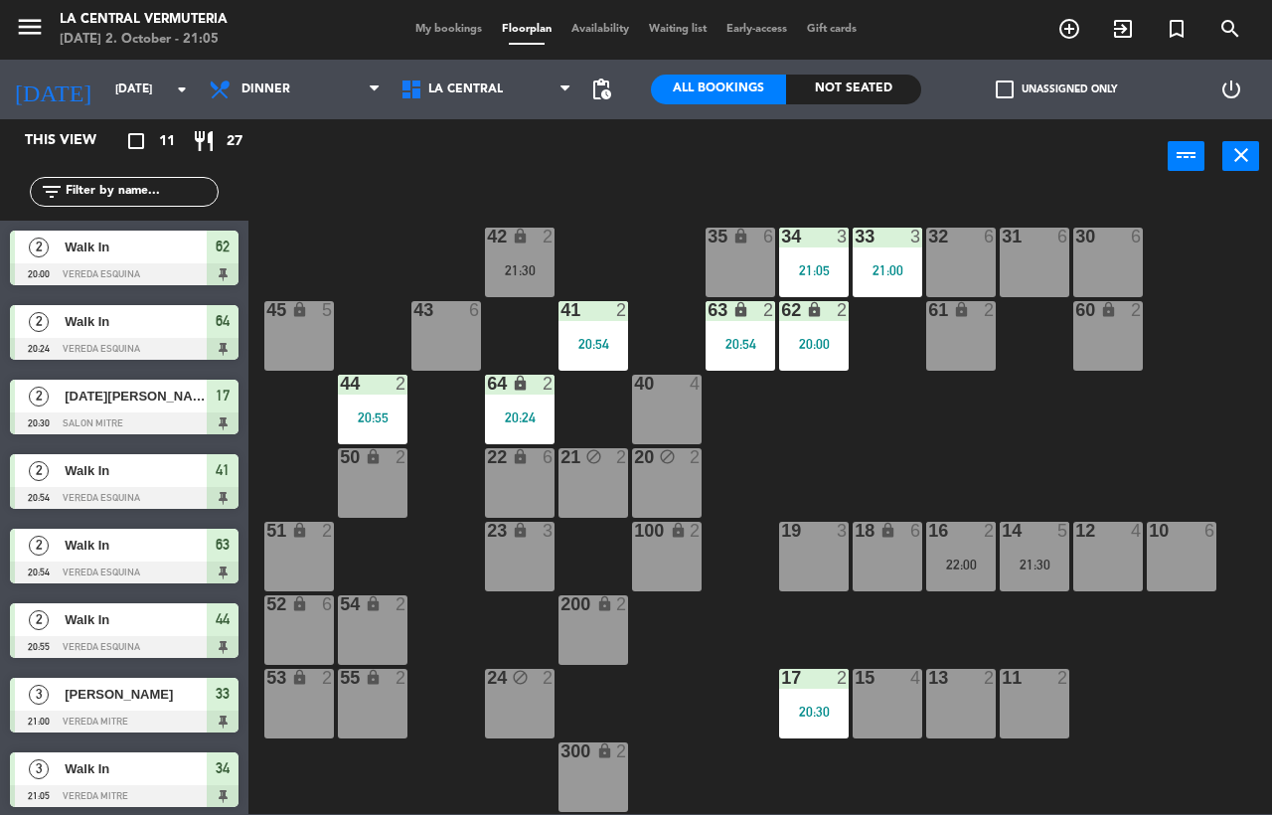
click at [799, 740] on div "42 lock 2 21:30 35 lock 6 34 3 21:05 33 3 21:00 32 6 31 6 30 6 43 6 41 2 20:54 …" at bounding box center [766, 503] width 1011 height 621
click at [803, 731] on div "17 2 20:30" at bounding box center [814, 704] width 70 height 70
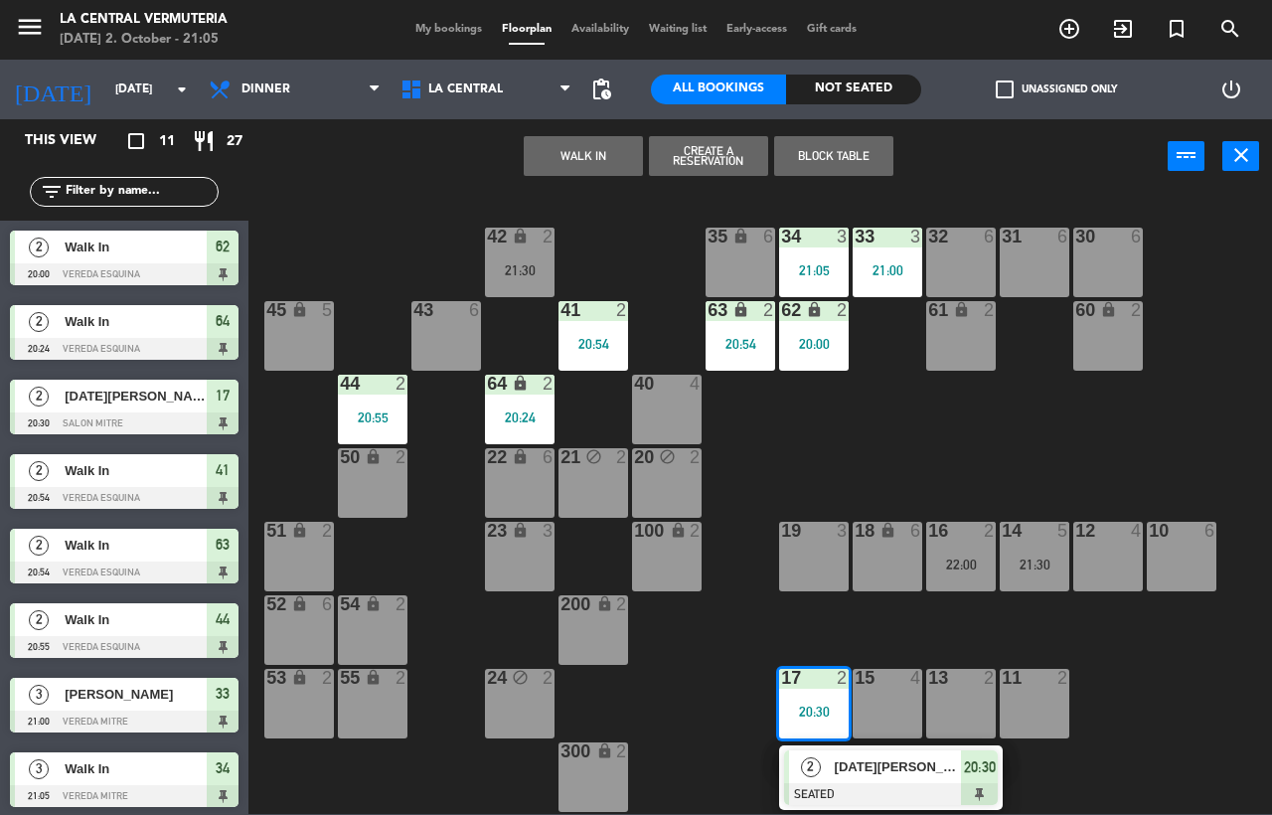
click at [874, 777] on span "[DATE][PERSON_NAME]" at bounding box center [898, 766] width 127 height 21
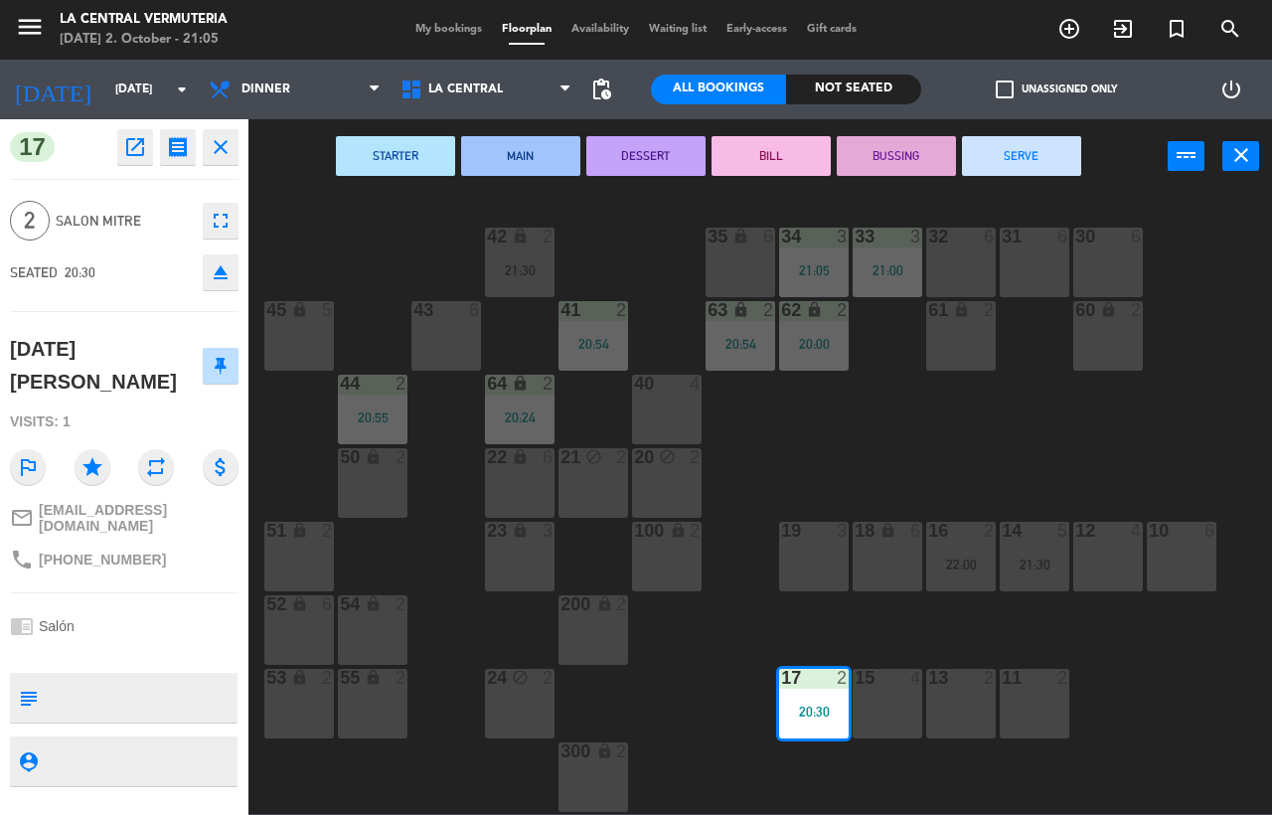
click at [947, 505] on div "42 lock 2 21:30 35 lock 6 34 3 21:05 33 3 21:00 32 6 31 6 30 6 43 6 41 2 20:54 …" at bounding box center [766, 503] width 1011 height 621
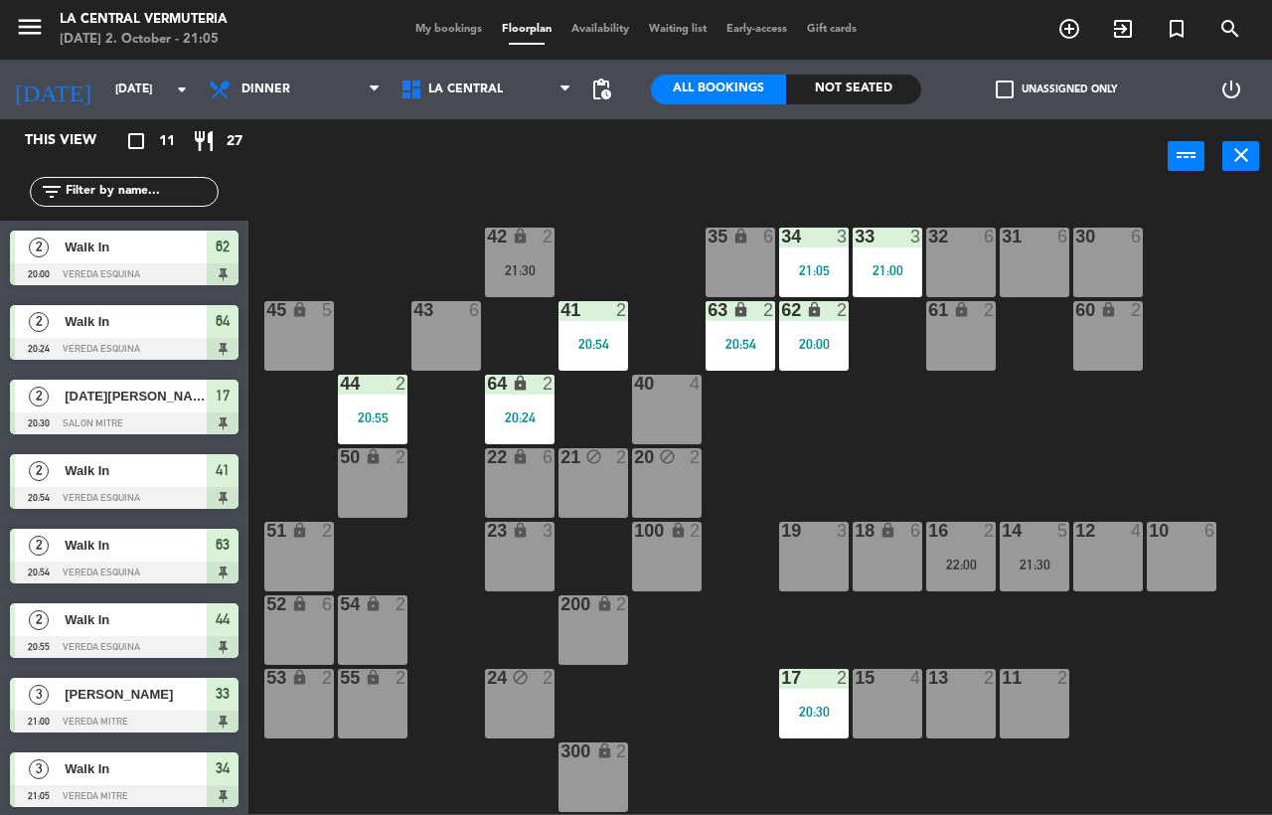
click at [798, 710] on div "20:30" at bounding box center [814, 712] width 70 height 14
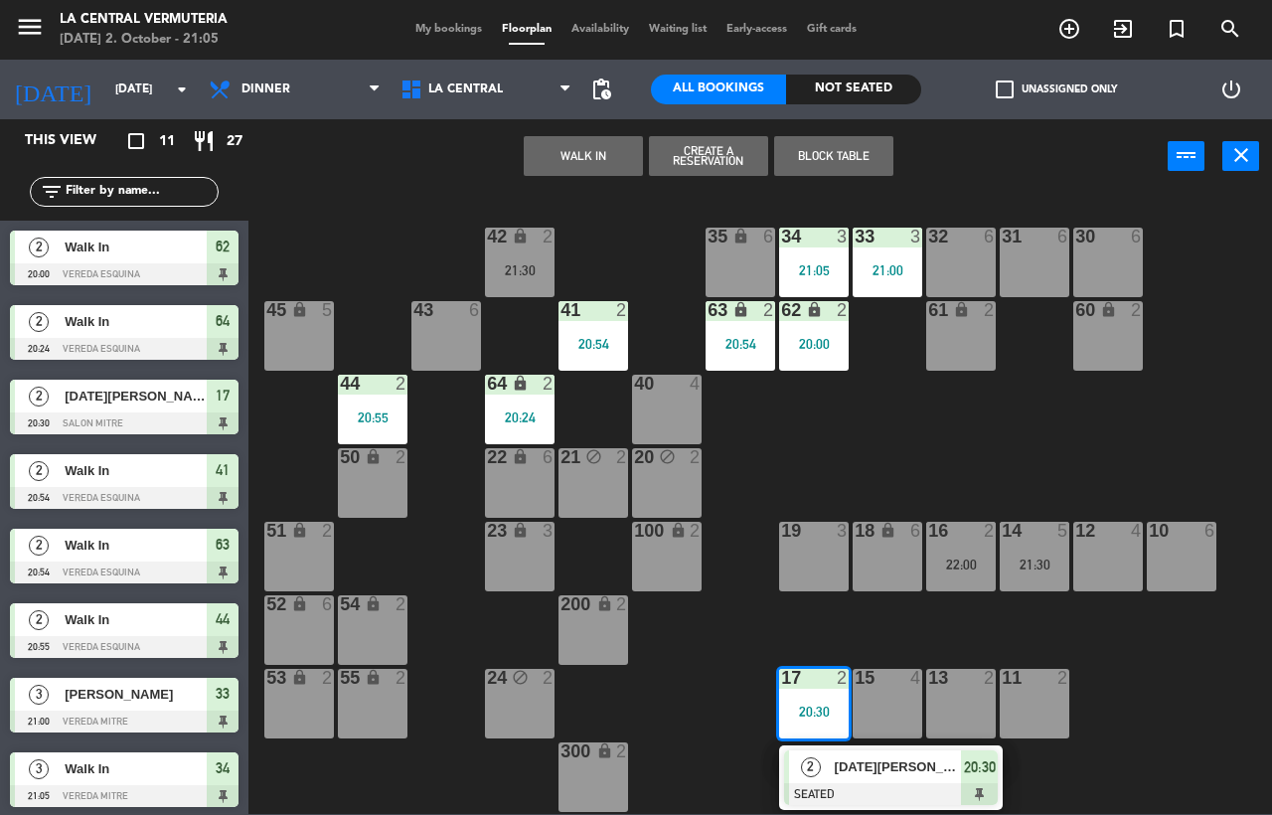
click at [968, 253] on div "32 6" at bounding box center [961, 263] width 70 height 70
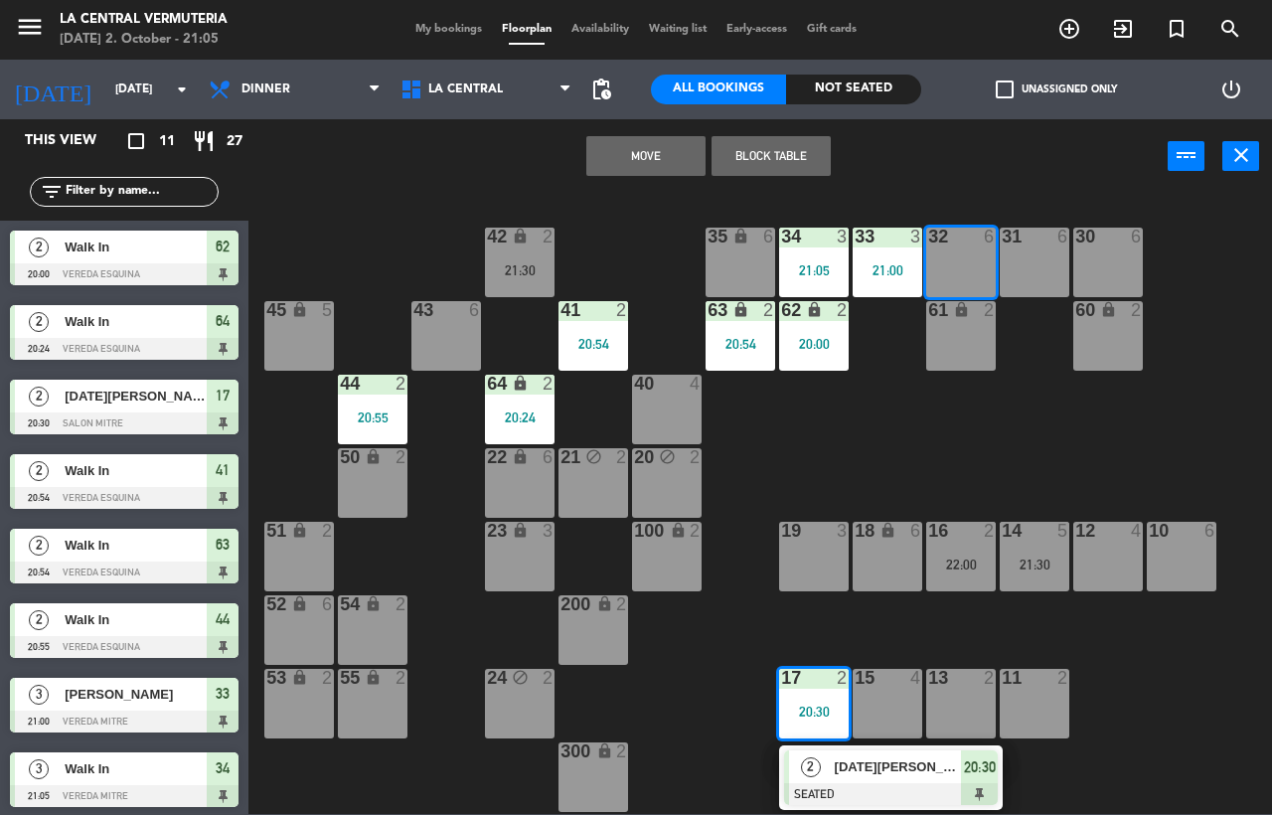
click at [669, 162] on button "Move" at bounding box center [645, 156] width 119 height 40
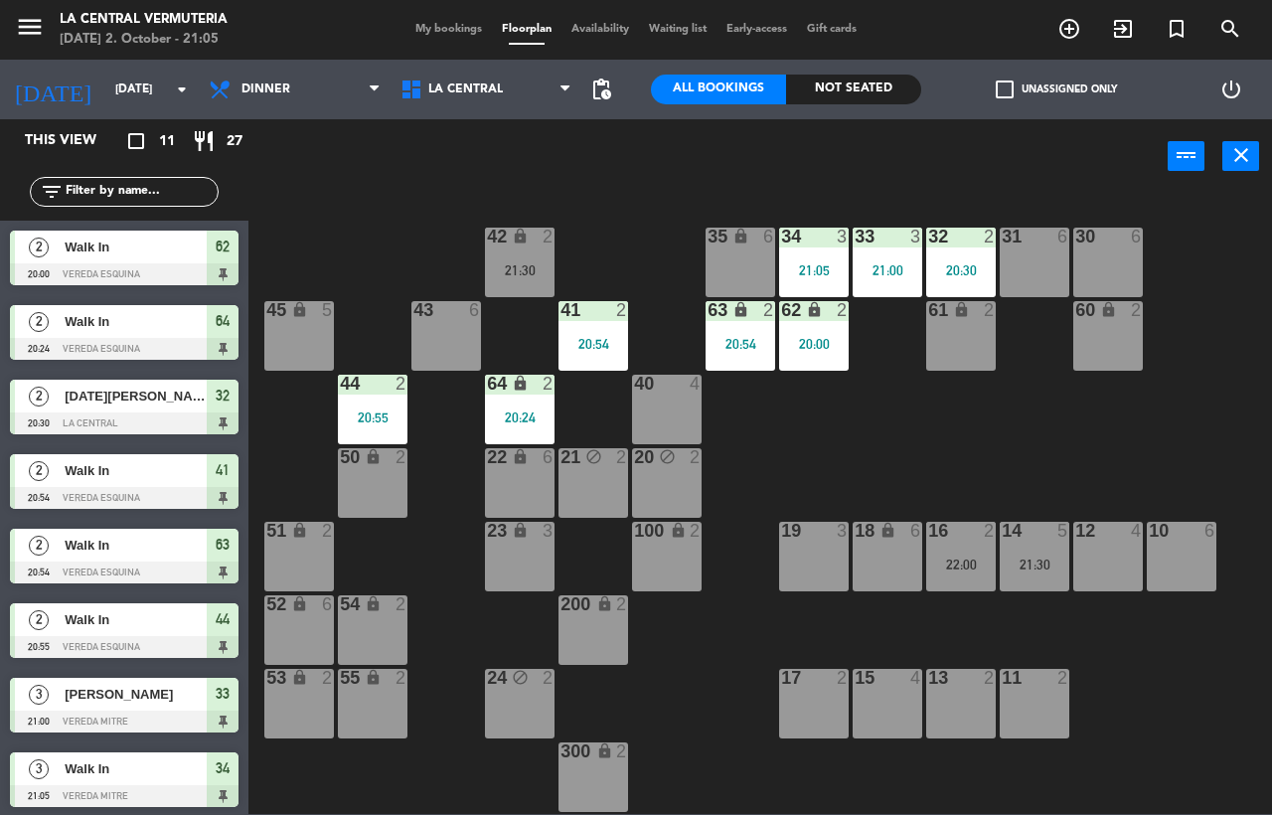
click at [830, 699] on div "17 2" at bounding box center [814, 704] width 70 height 70
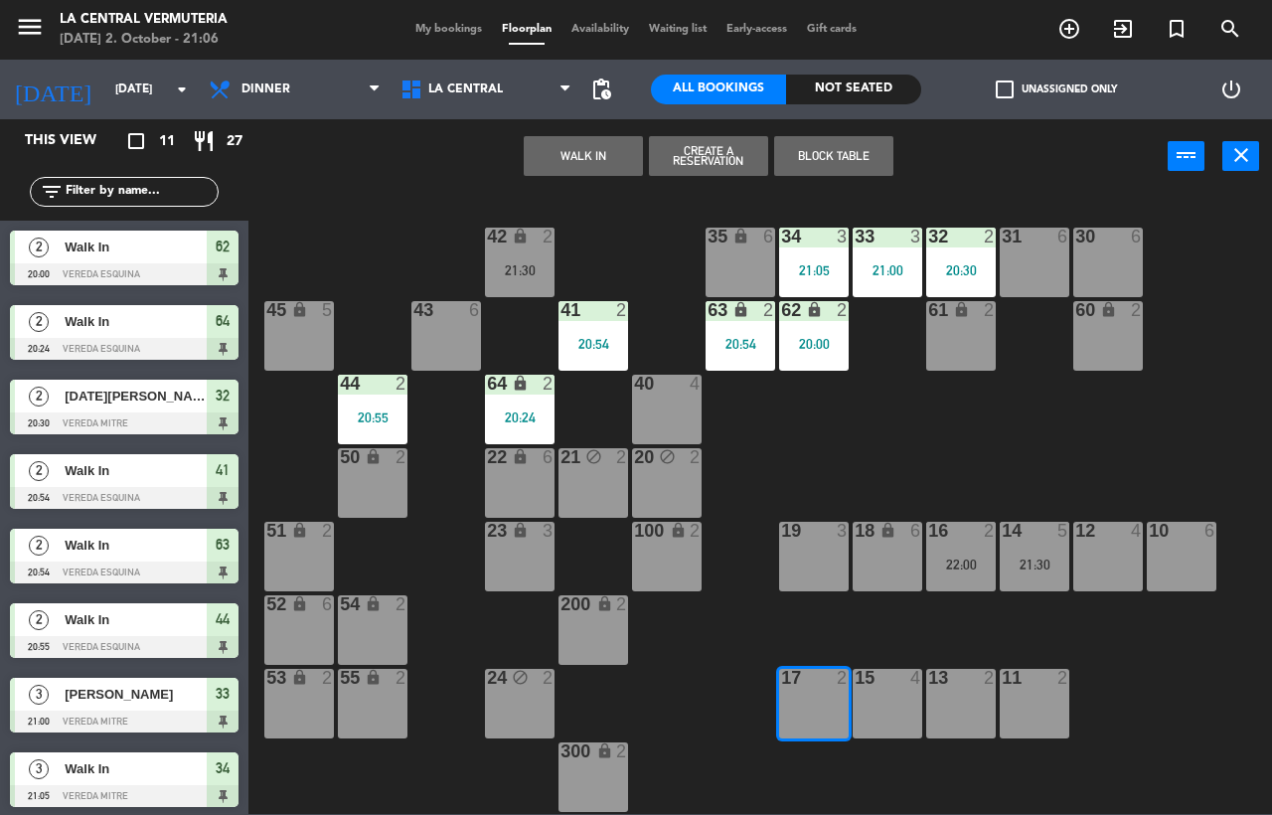
click at [587, 157] on button "WALK IN" at bounding box center [583, 156] width 119 height 40
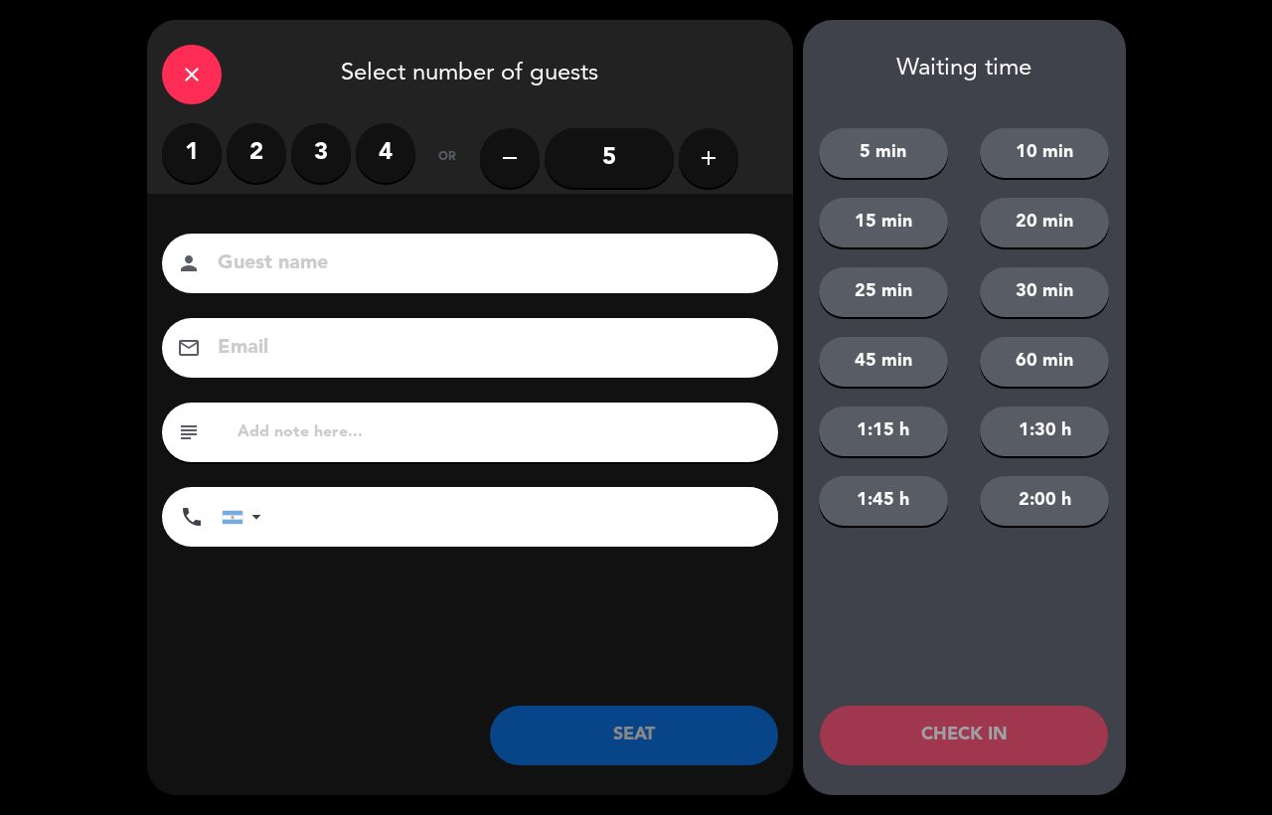
click at [271, 150] on label "2" at bounding box center [257, 153] width 60 height 60
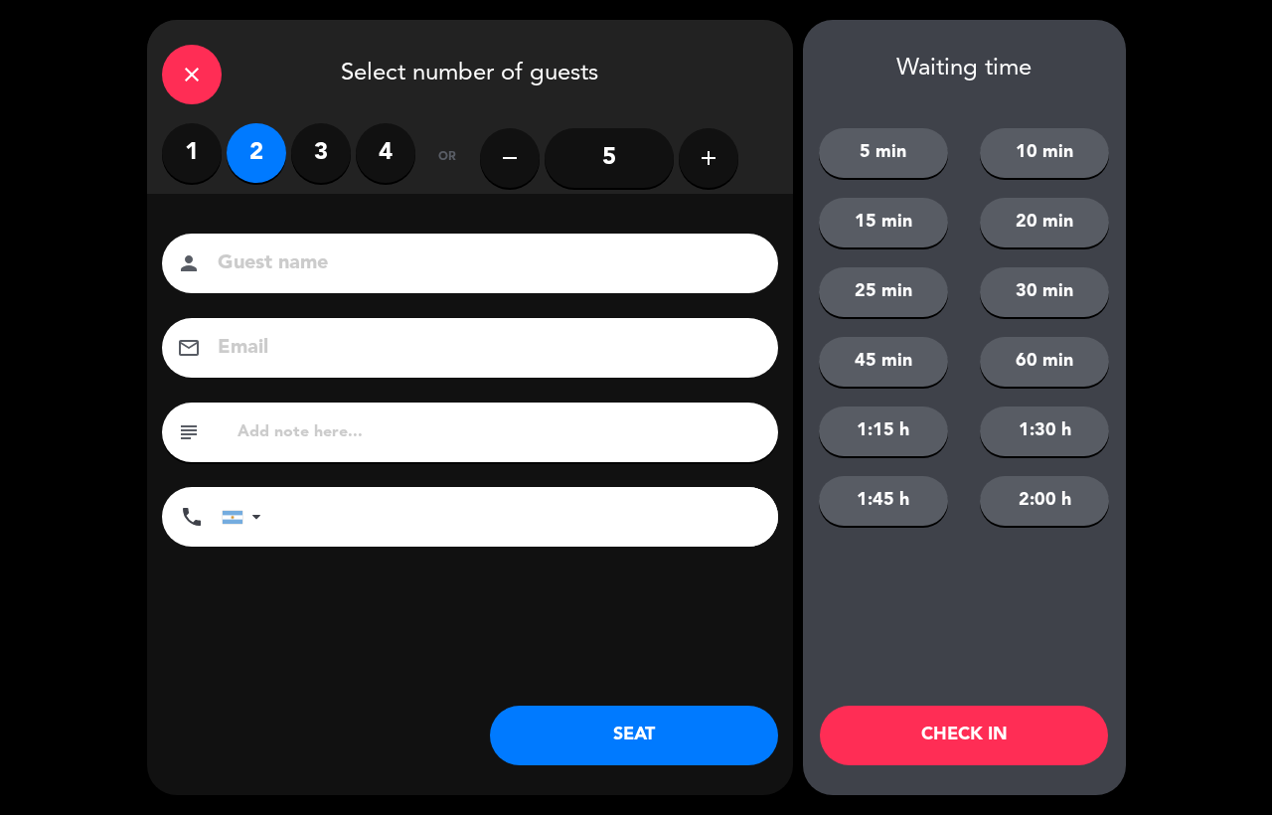
click at [614, 736] on button "SEAT" at bounding box center [634, 736] width 288 height 60
